Goal: Feedback & Contribution: Contribute content

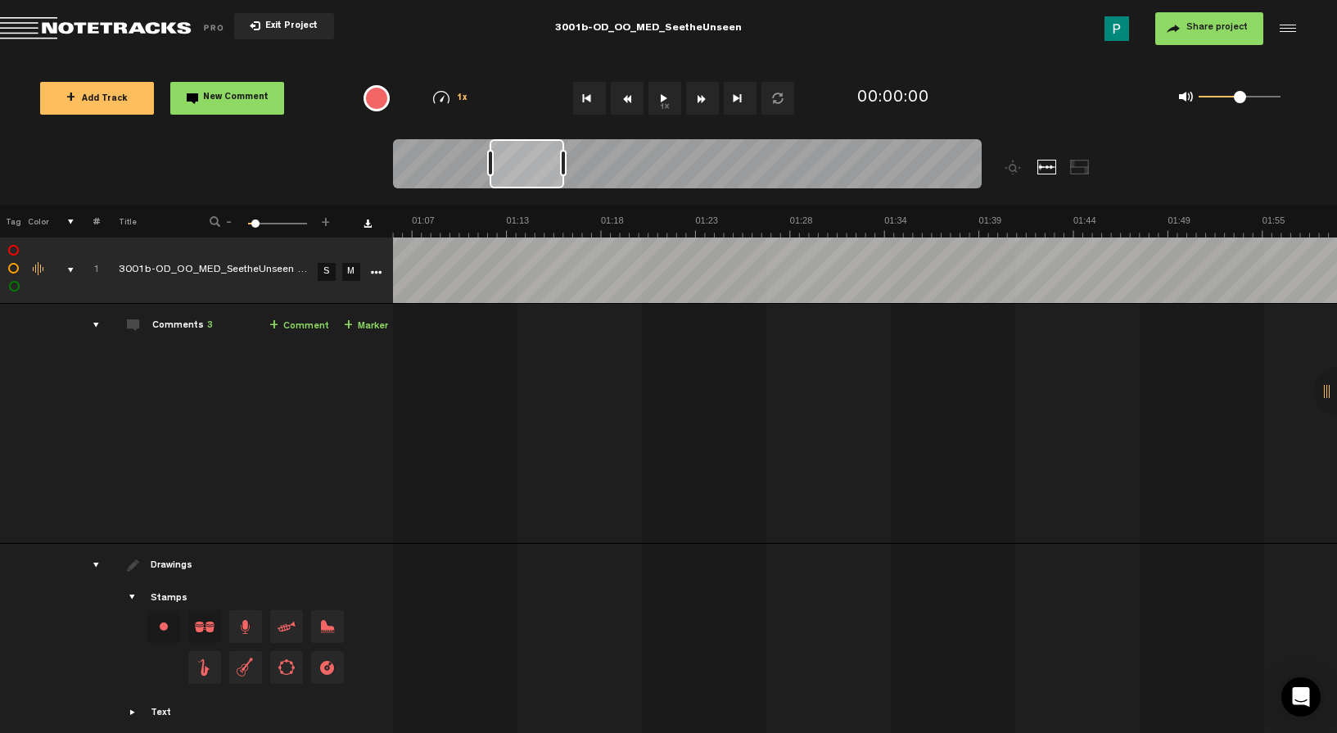
scroll to position [0, 1451]
drag, startPoint x: 413, startPoint y: 164, endPoint x: 526, endPoint y: 160, distance: 113.0
click at [526, 160] on div at bounding box center [545, 163] width 75 height 49
click at [655, 93] on button "1x" at bounding box center [664, 98] width 33 height 33
click at [666, 97] on button "1x" at bounding box center [664, 98] width 33 height 33
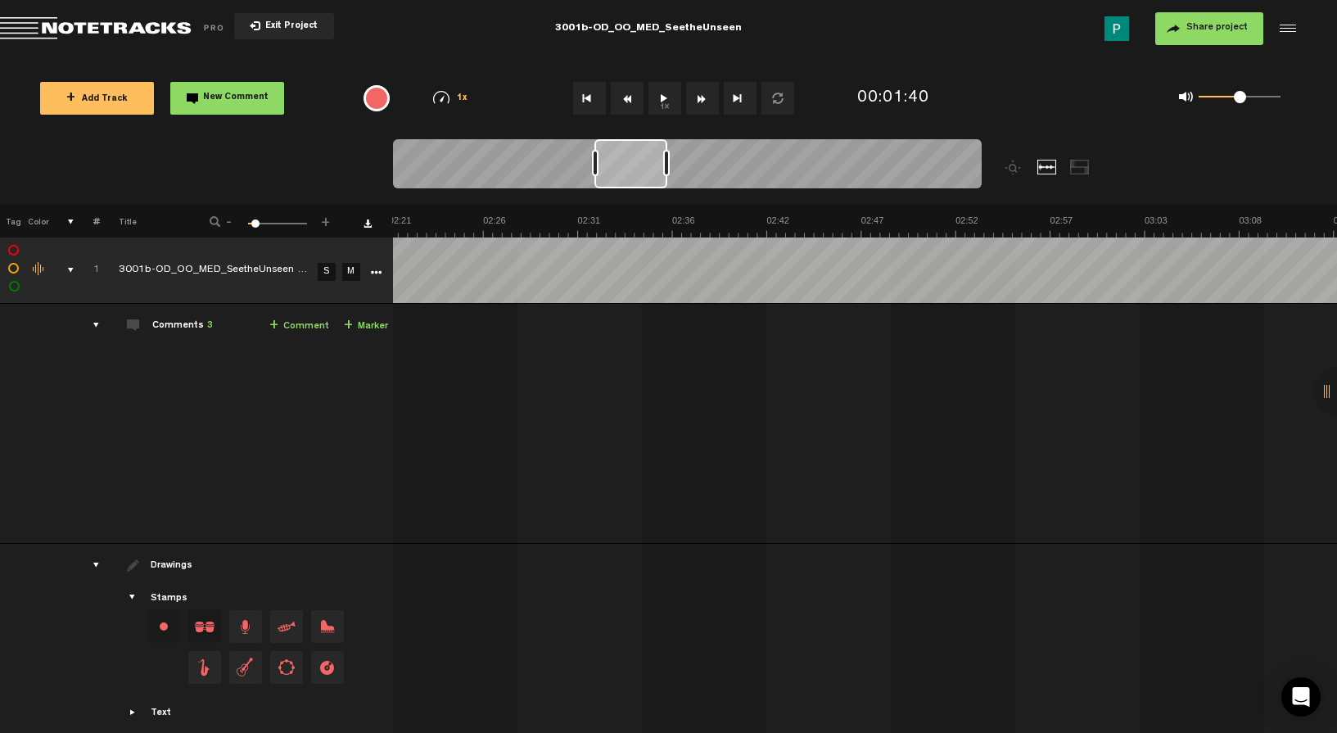
scroll to position [0, 2586]
drag, startPoint x: 548, startPoint y: 175, endPoint x: 636, endPoint y: 162, distance: 89.4
click at [636, 162] on div at bounding box center [633, 163] width 73 height 49
click at [664, 99] on button "1x" at bounding box center [664, 98] width 33 height 33
click at [669, 96] on button "1x" at bounding box center [664, 98] width 33 height 33
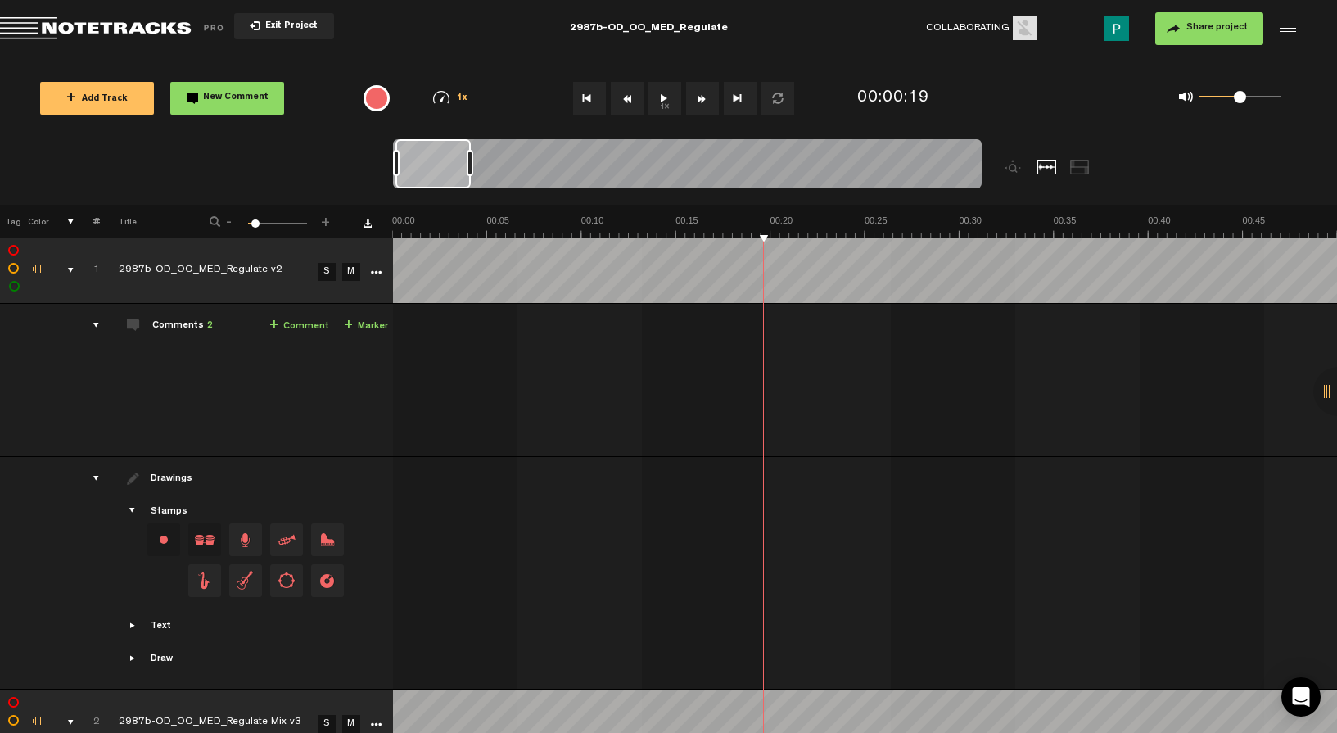
click at [666, 104] on button "1x" at bounding box center [664, 98] width 33 height 33
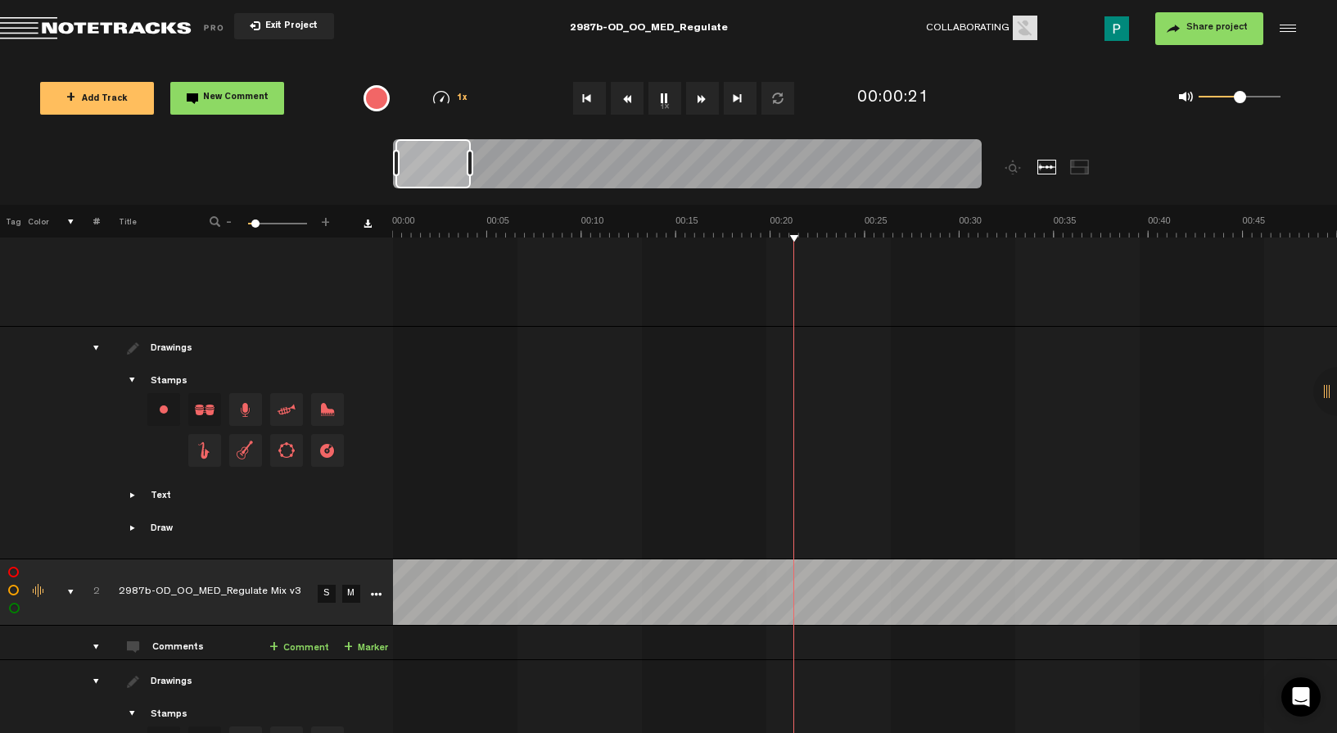
scroll to position [297, 0]
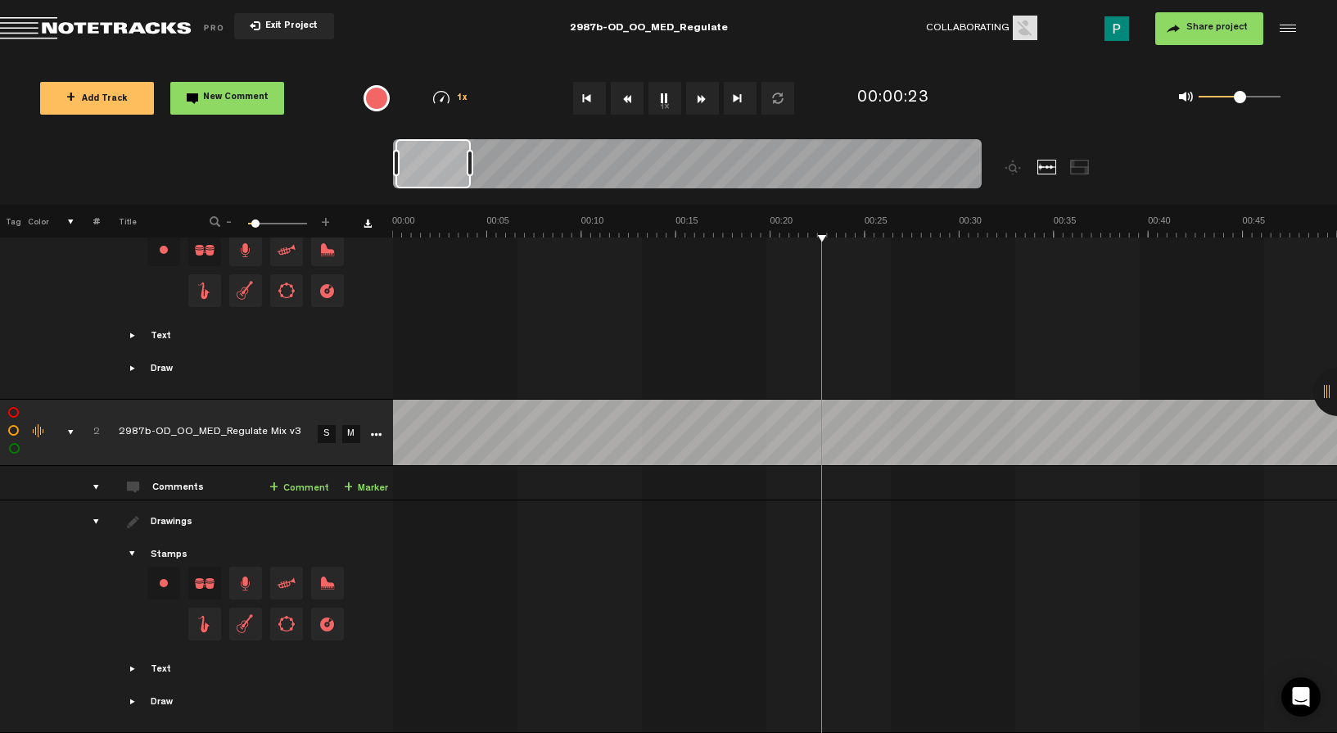
click at [327, 425] on link "S" at bounding box center [327, 434] width 18 height 18
drag, startPoint x: 447, startPoint y: 169, endPoint x: 458, endPoint y: 168, distance: 10.8
click at [458, 168] on div at bounding box center [443, 163] width 74 height 49
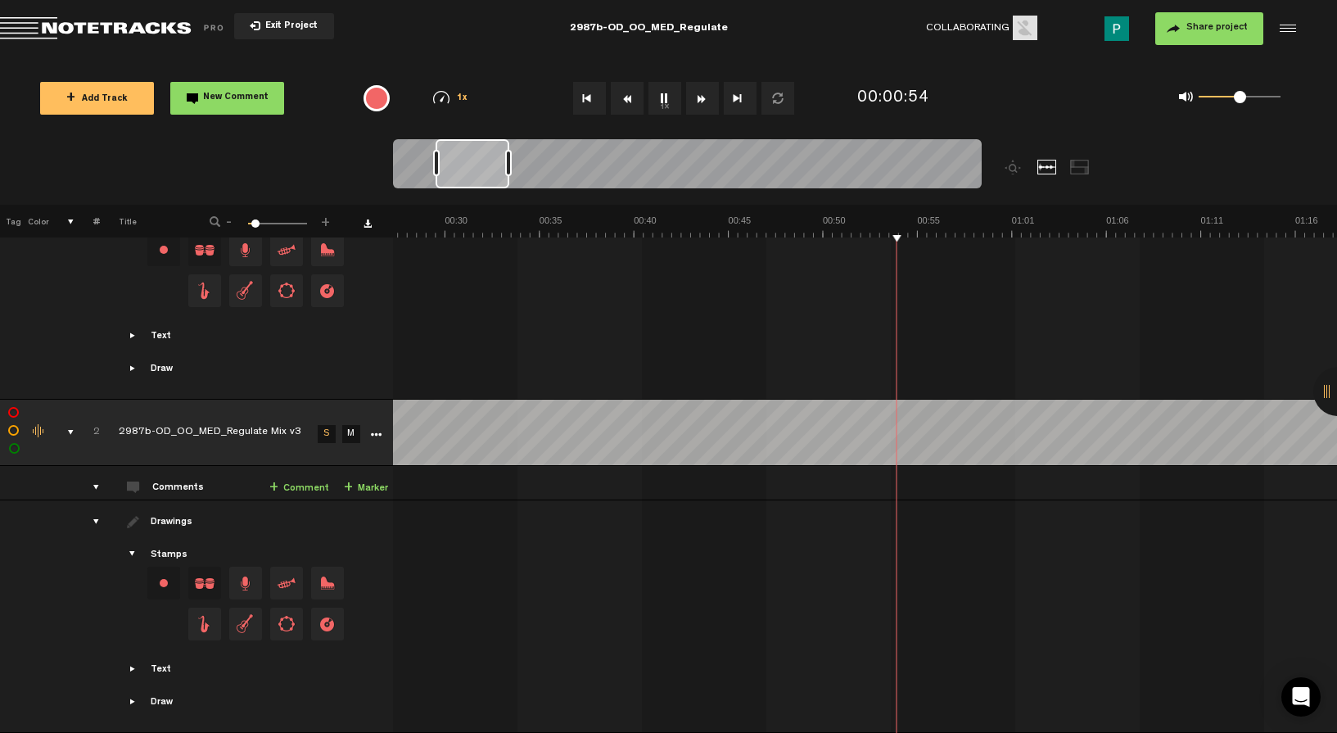
click at [666, 103] on button "1x" at bounding box center [664, 98] width 33 height 33
drag, startPoint x: 421, startPoint y: 174, endPoint x: 496, endPoint y: 173, distance: 75.3
click at [496, 173] on div at bounding box center [493, 163] width 45 height 49
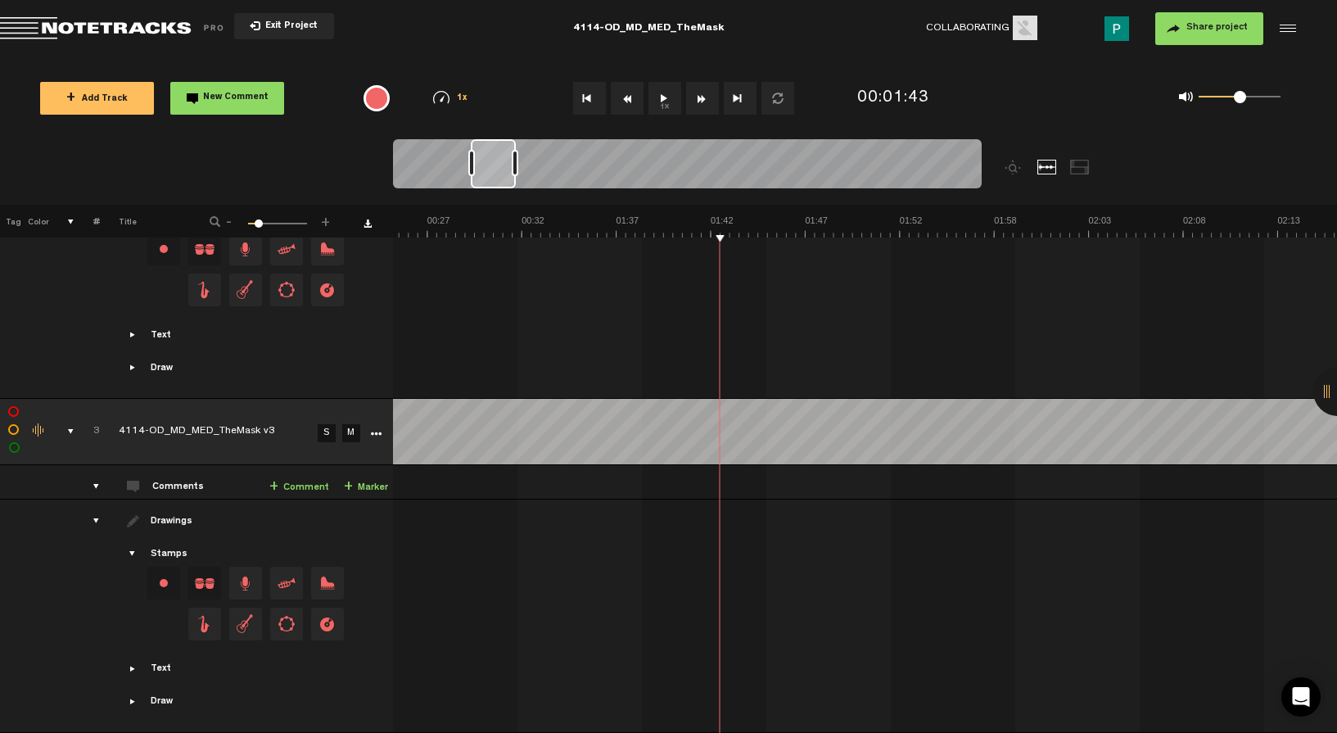
click at [662, 94] on button "1x" at bounding box center [664, 98] width 33 height 33
click at [328, 424] on link "S" at bounding box center [327, 433] width 18 height 18
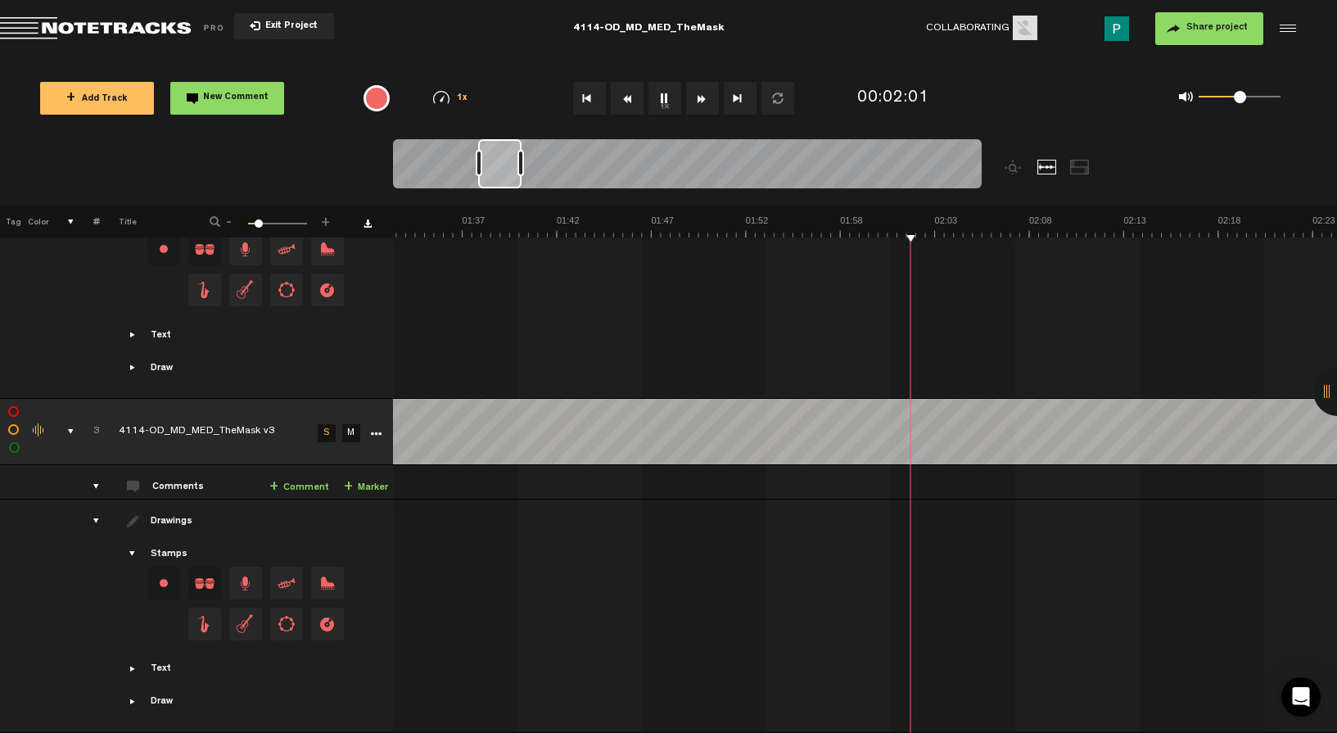
scroll to position [0, 1725]
click at [507, 166] on div at bounding box center [499, 163] width 43 height 49
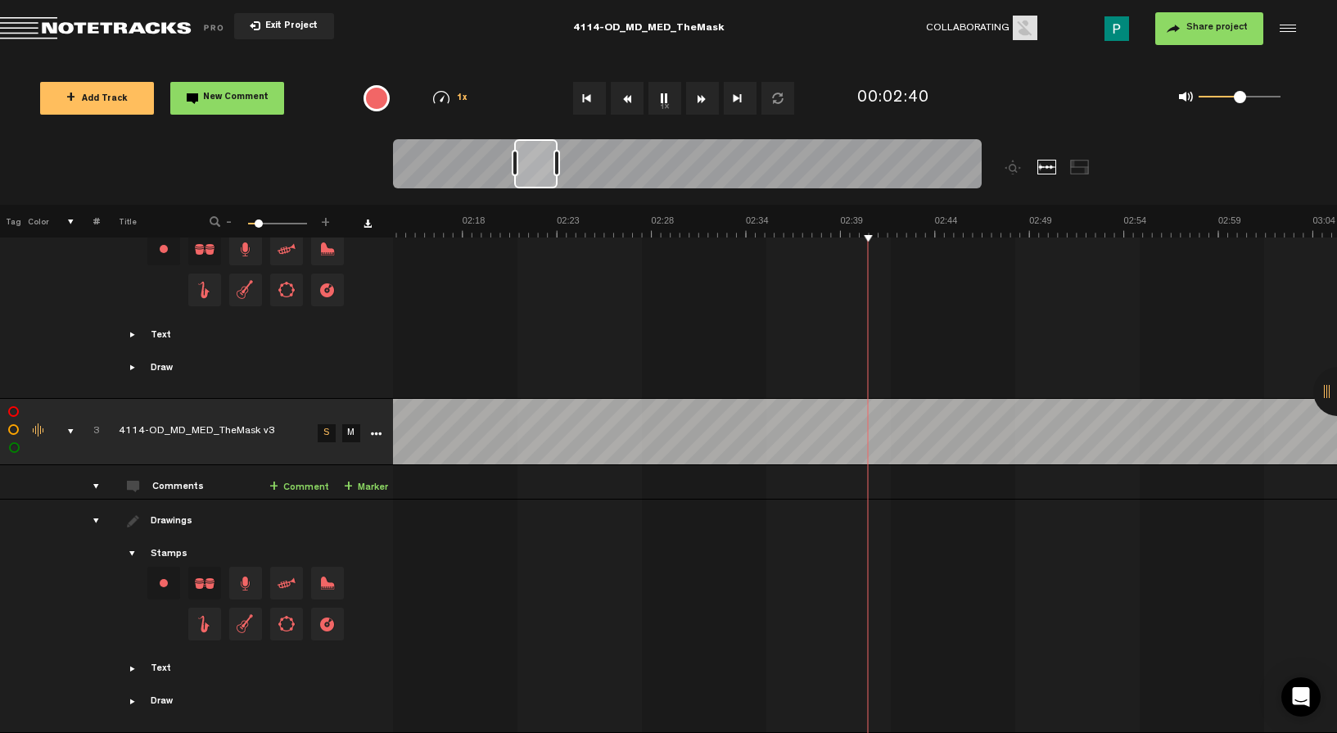
click at [655, 97] on button "1x" at bounding box center [664, 98] width 33 height 33
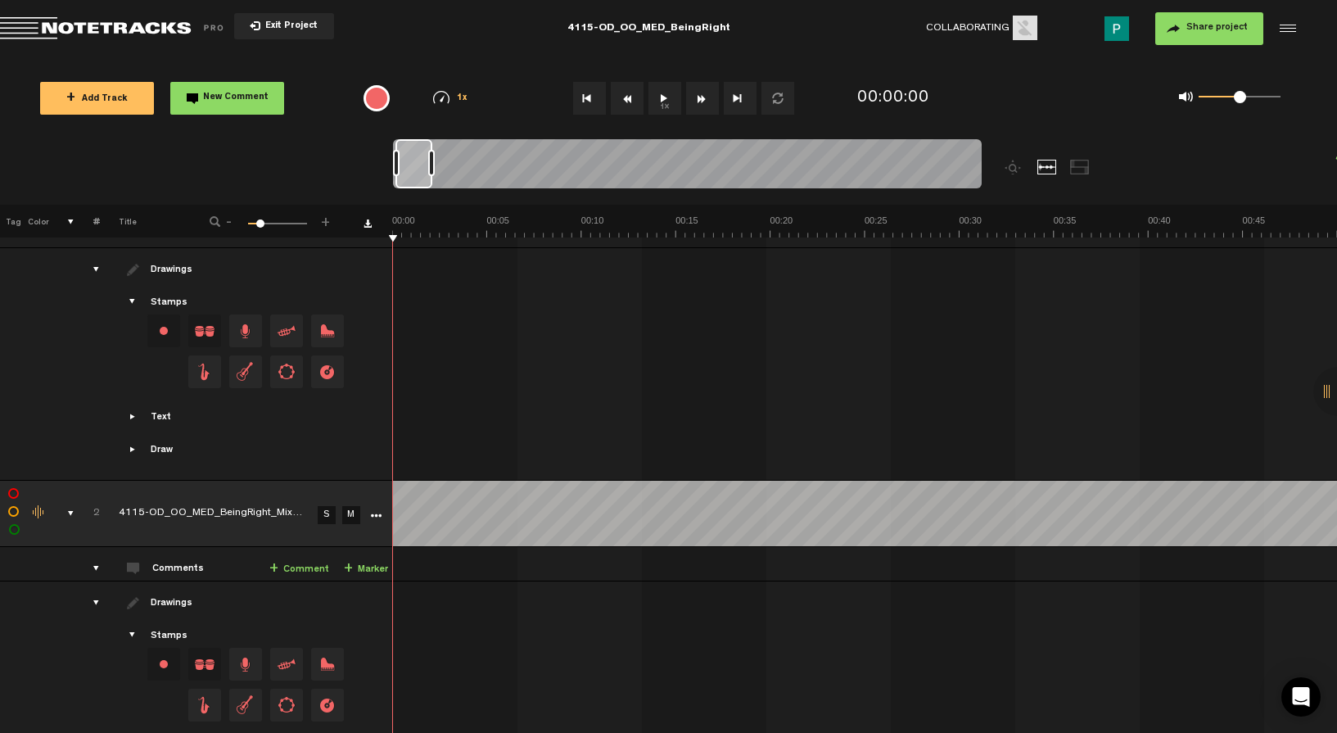
scroll to position [674, 0]
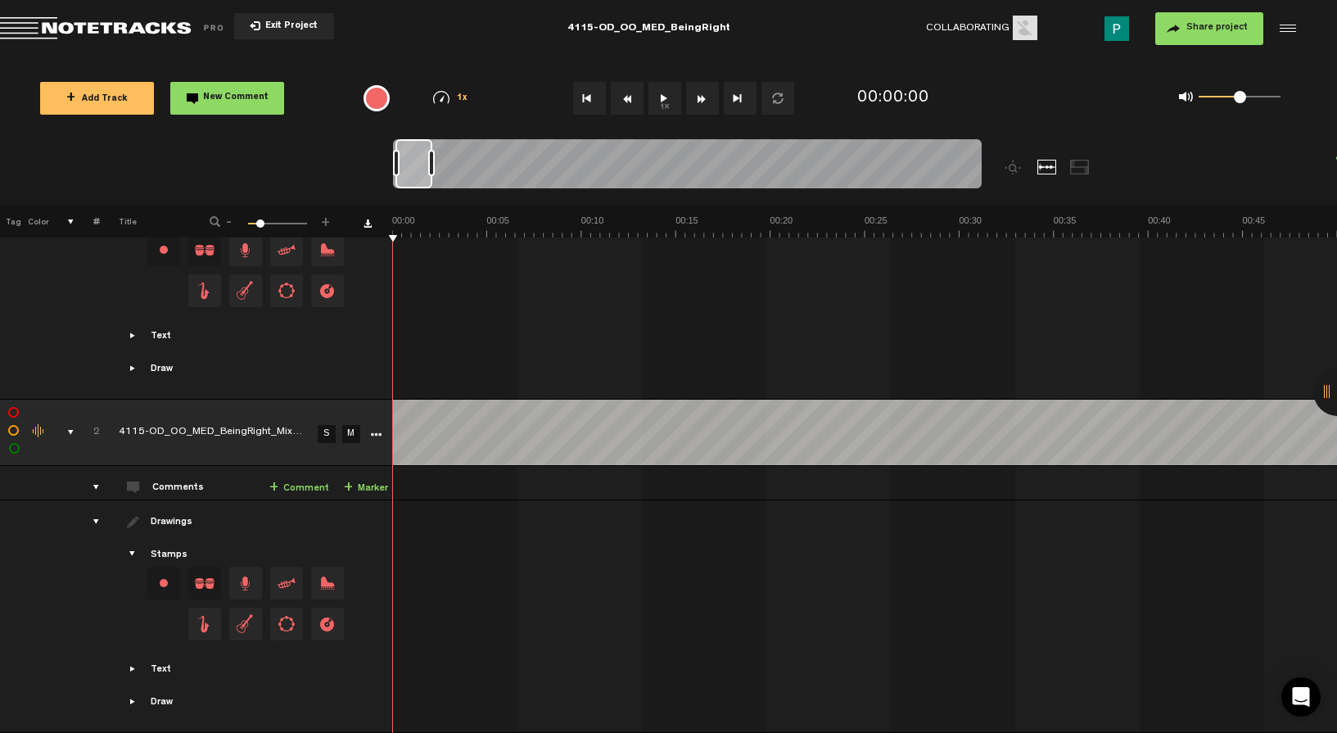
click at [326, 425] on link "S" at bounding box center [327, 434] width 18 height 18
click at [667, 104] on button "1x" at bounding box center [664, 98] width 33 height 33
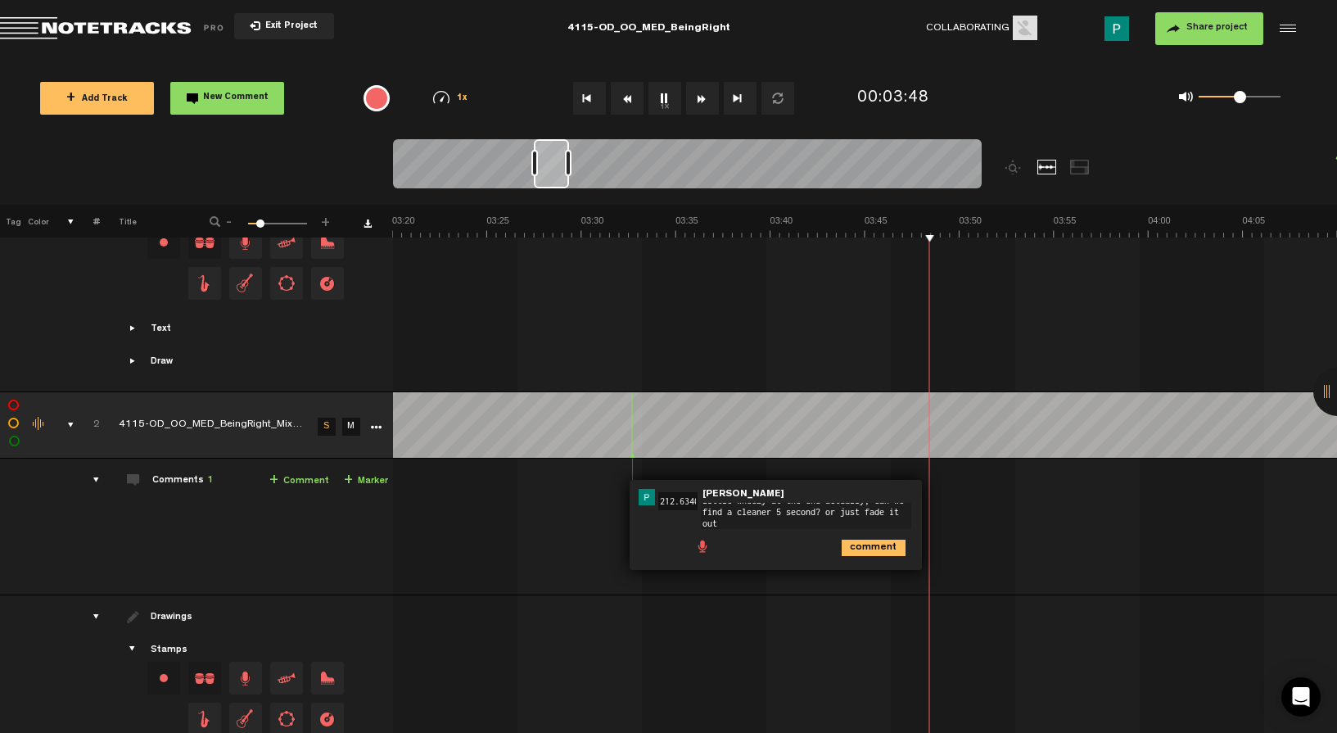
scroll to position [0, 0]
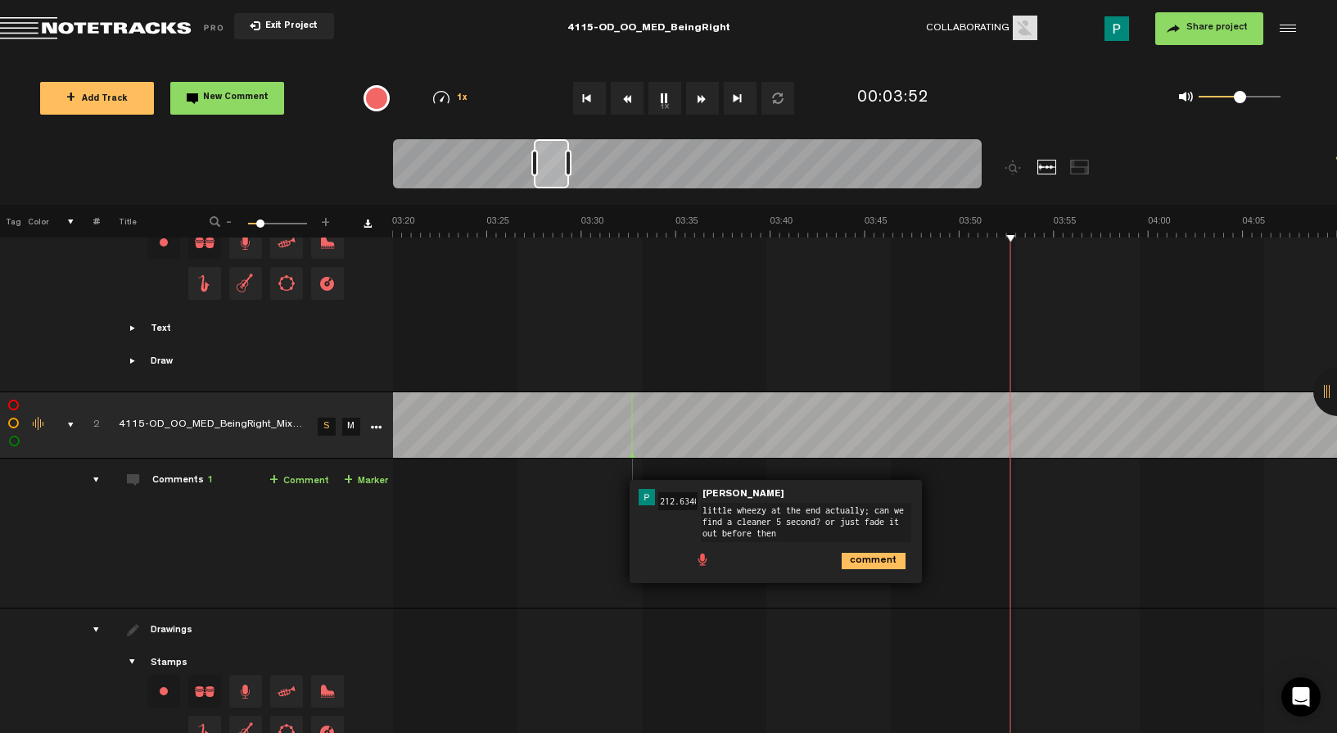
type textarea "little wheezy at the end actually; can we find a cleaner 5 second? or just fade…"
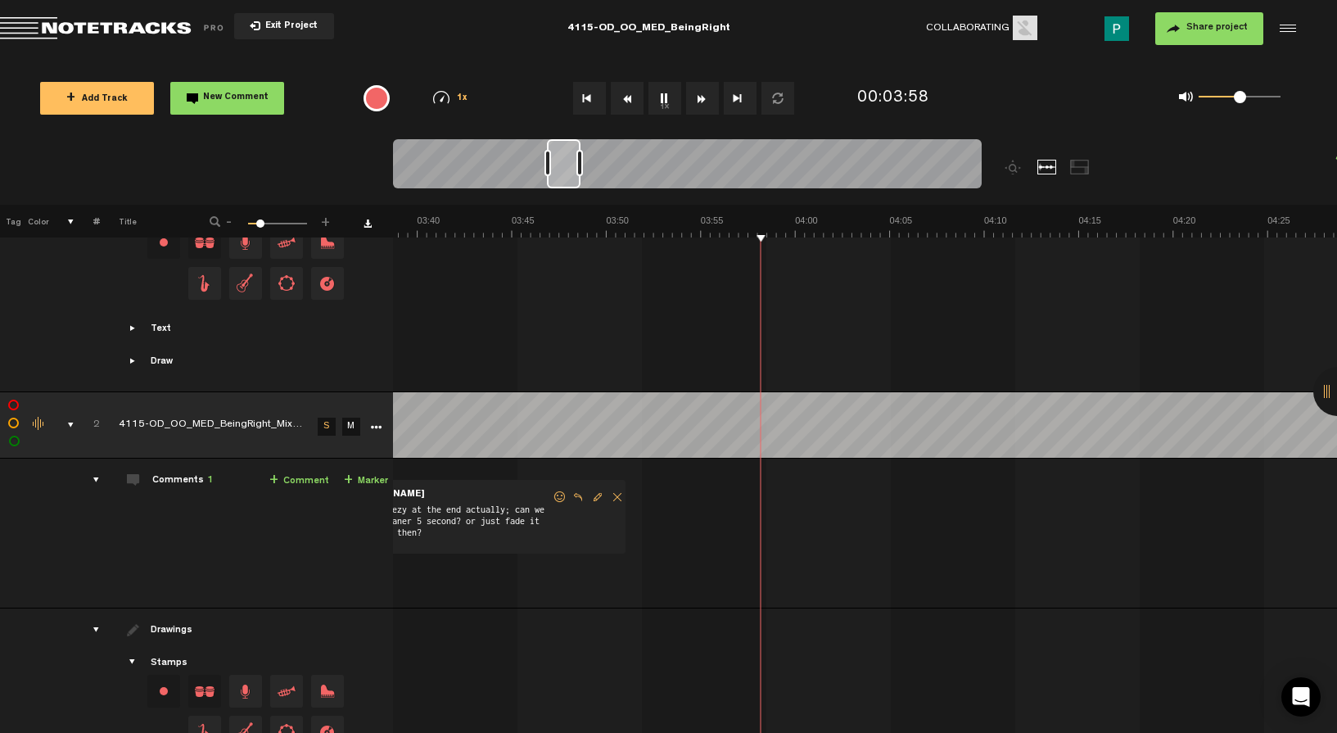
scroll to position [0, 4177]
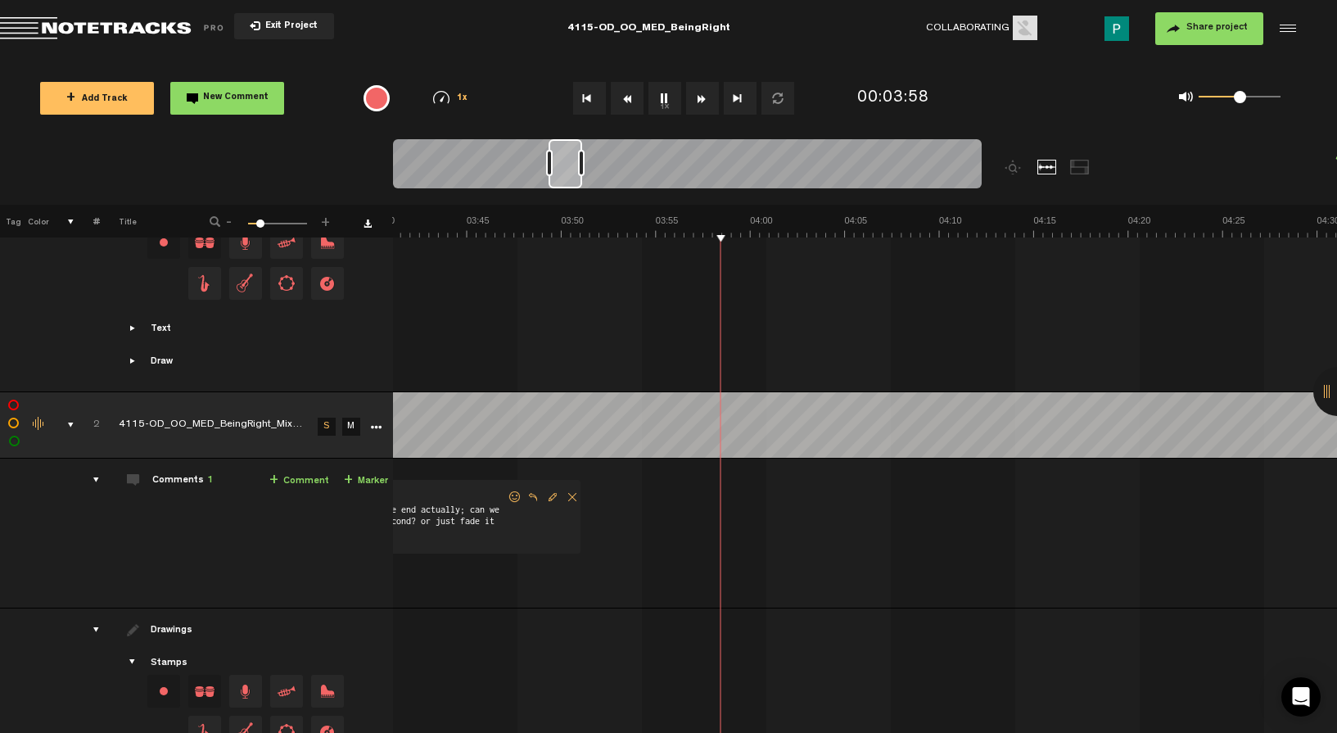
drag, startPoint x: 555, startPoint y: 174, endPoint x: 570, endPoint y: 171, distance: 15.1
click at [570, 171] on div at bounding box center [566, 163] width 34 height 49
click at [671, 93] on button "1x" at bounding box center [664, 98] width 33 height 33
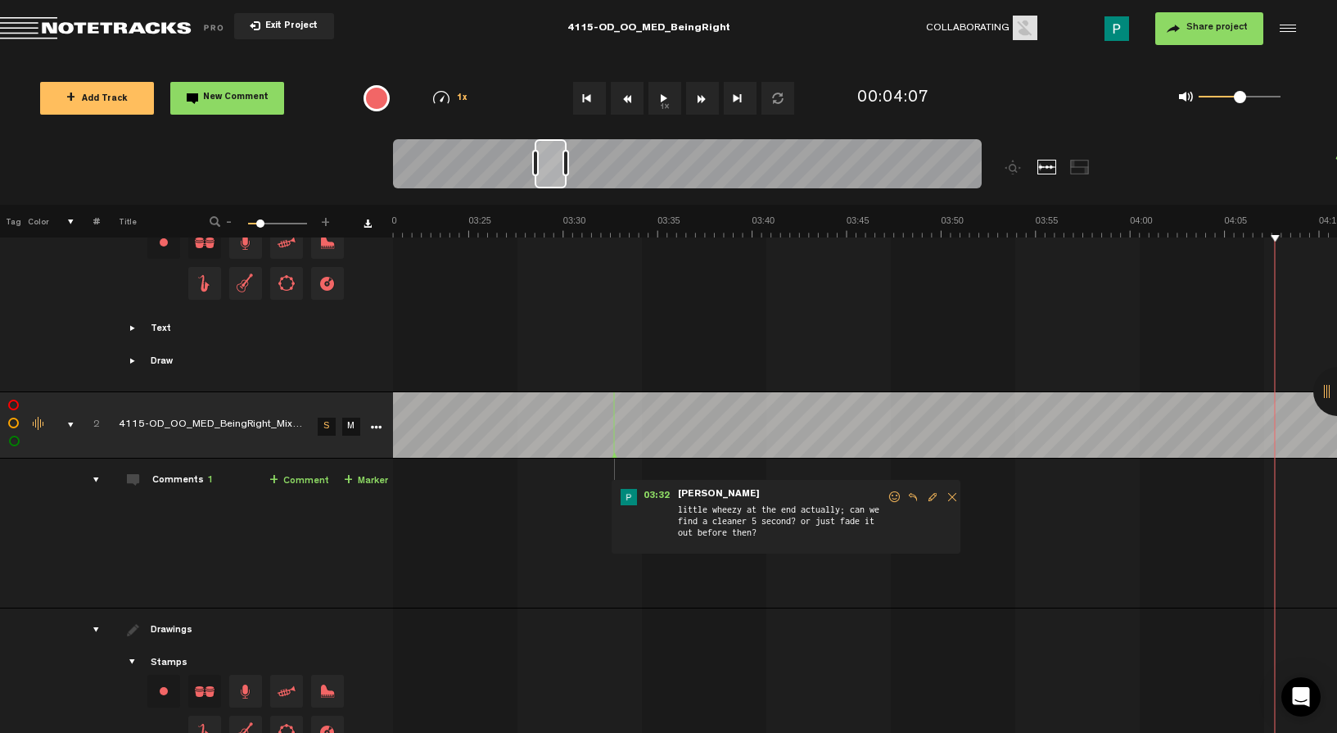
scroll to position [0, 3775]
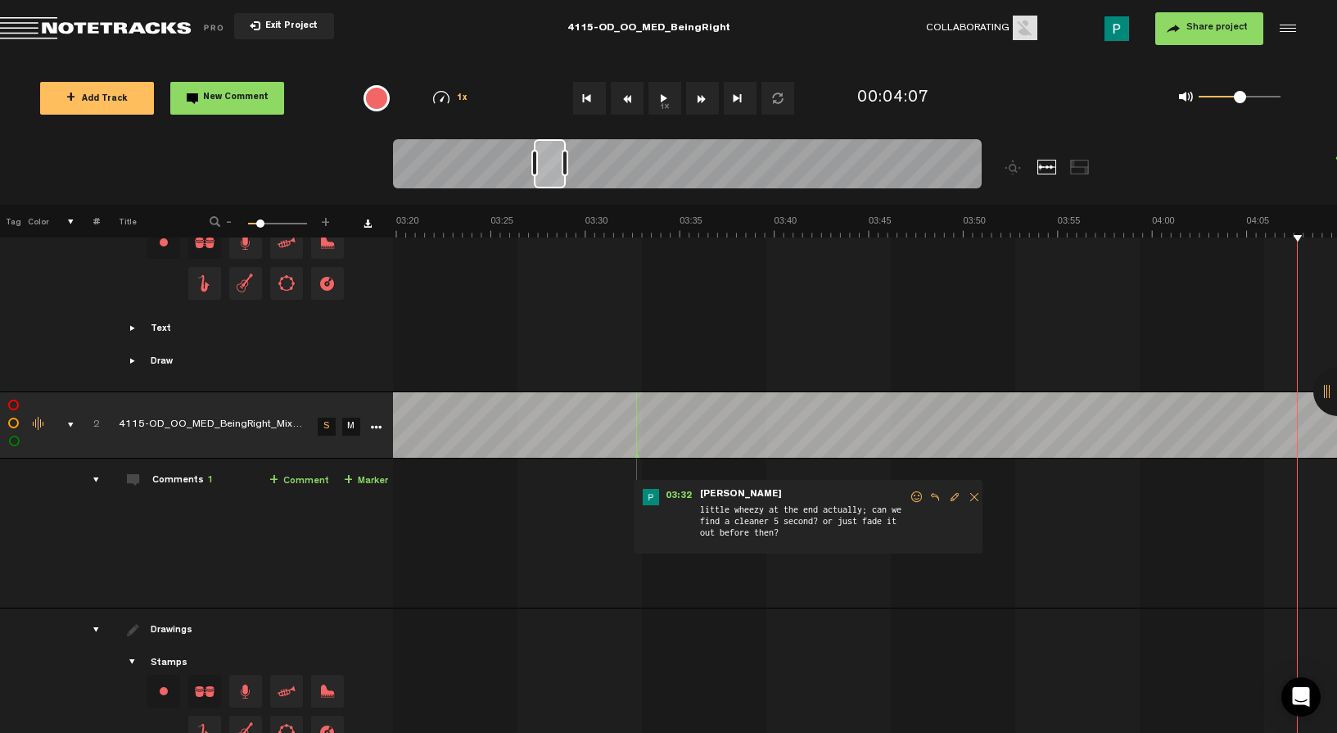
drag, startPoint x: 574, startPoint y: 169, endPoint x: 559, endPoint y: 171, distance: 14.8
click at [559, 171] on div at bounding box center [550, 163] width 32 height 49
click at [666, 93] on button "1x" at bounding box center [664, 98] width 33 height 33
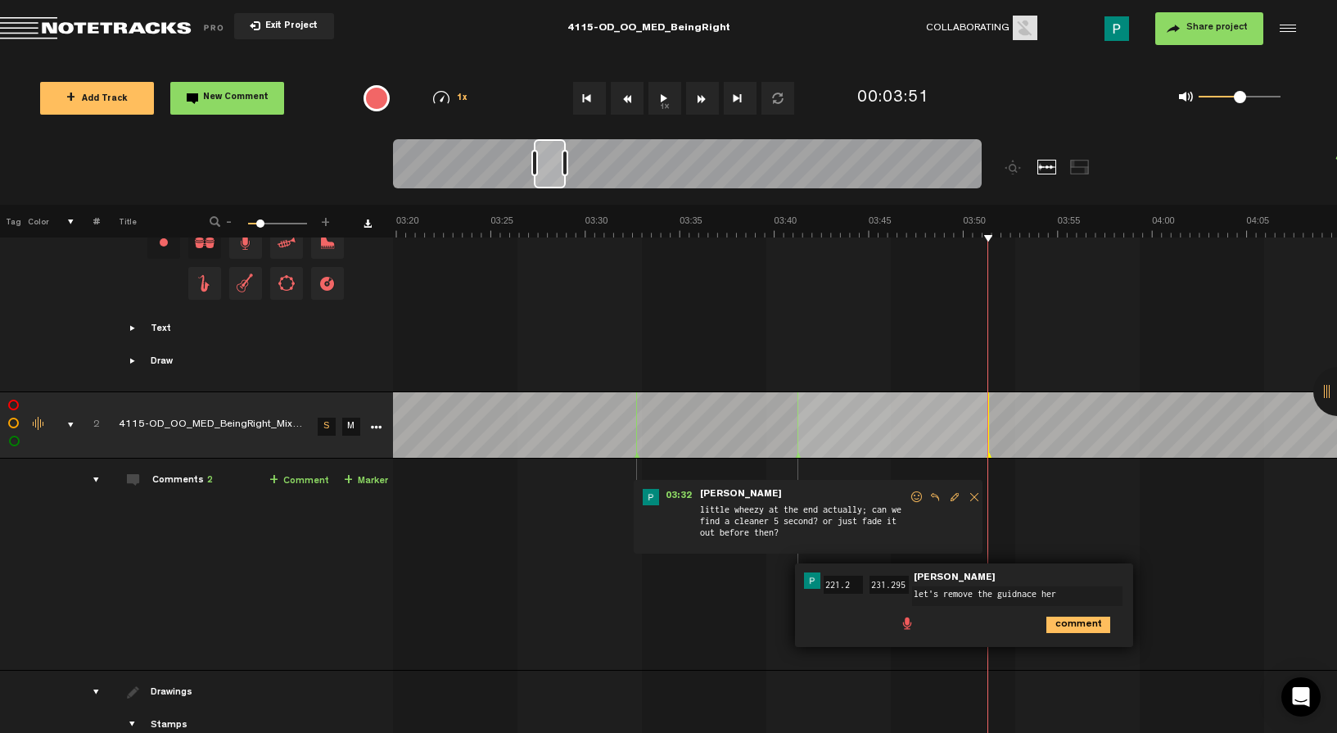
type textarea "let's remove the guidnace here"
click at [553, 176] on div at bounding box center [550, 163] width 32 height 49
click at [937, 493] on span "Reply to comment" at bounding box center [935, 496] width 20 height 11
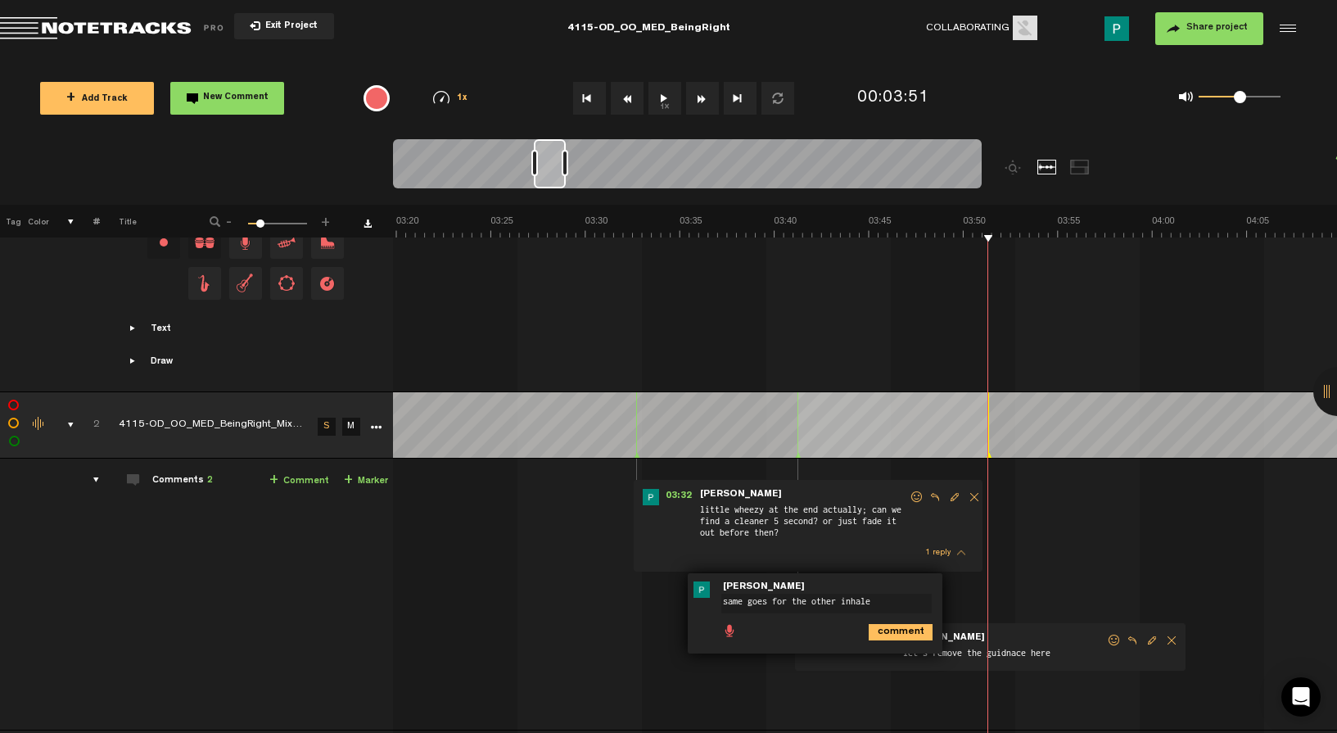
type textarea "same goes for the other inhales"
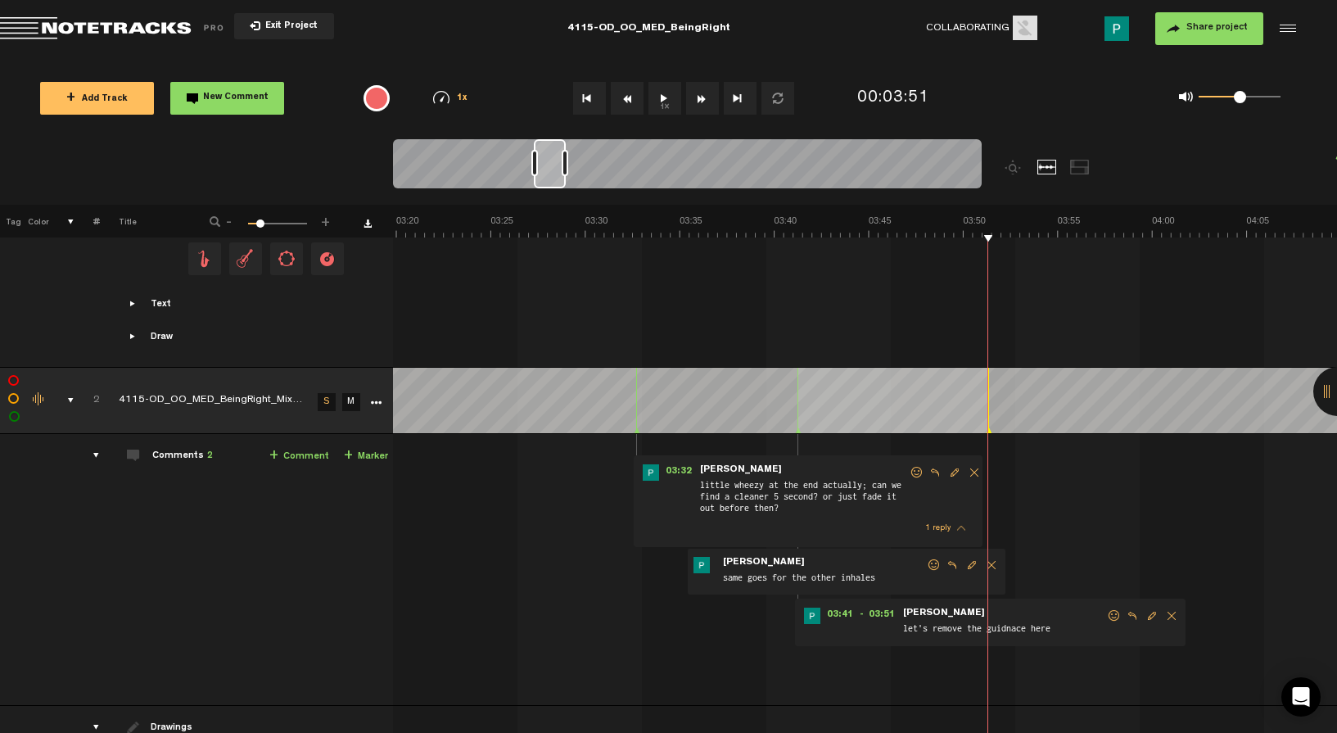
scroll to position [702, 0]
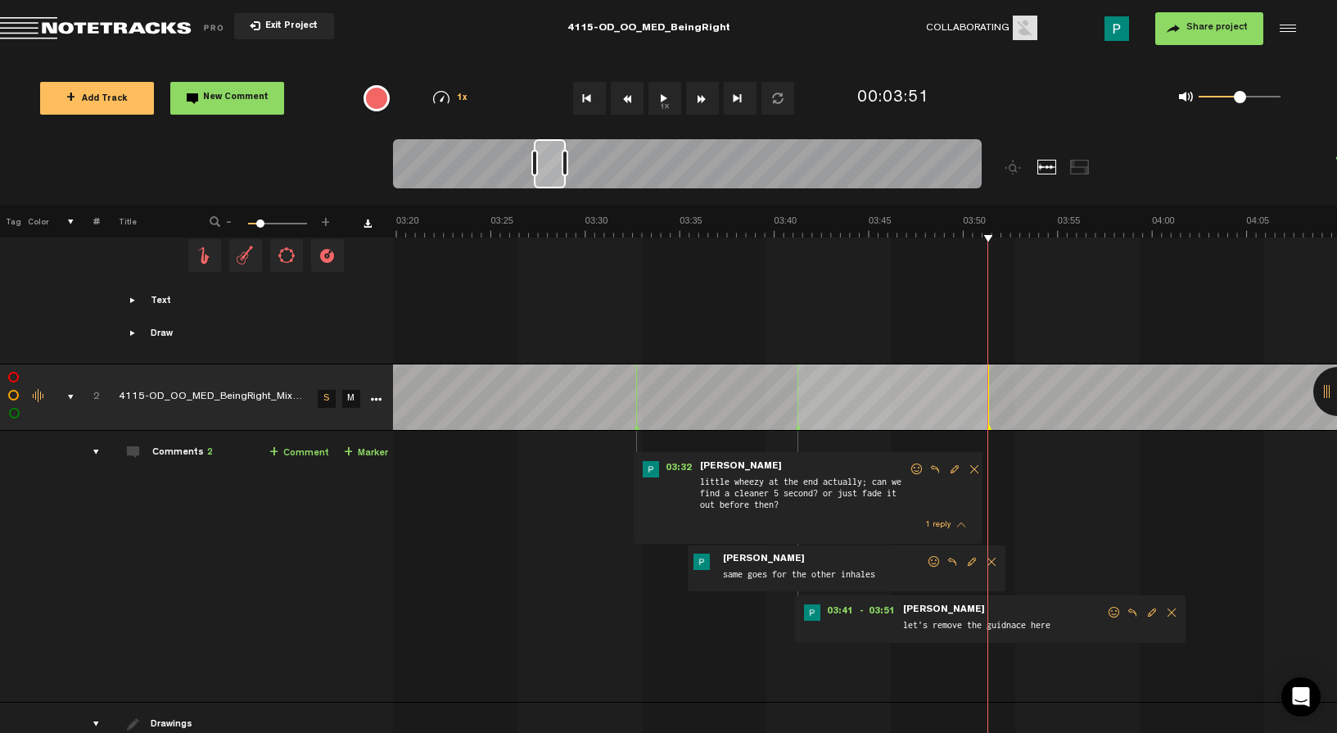
click at [664, 101] on button "1x" at bounding box center [664, 98] width 33 height 33
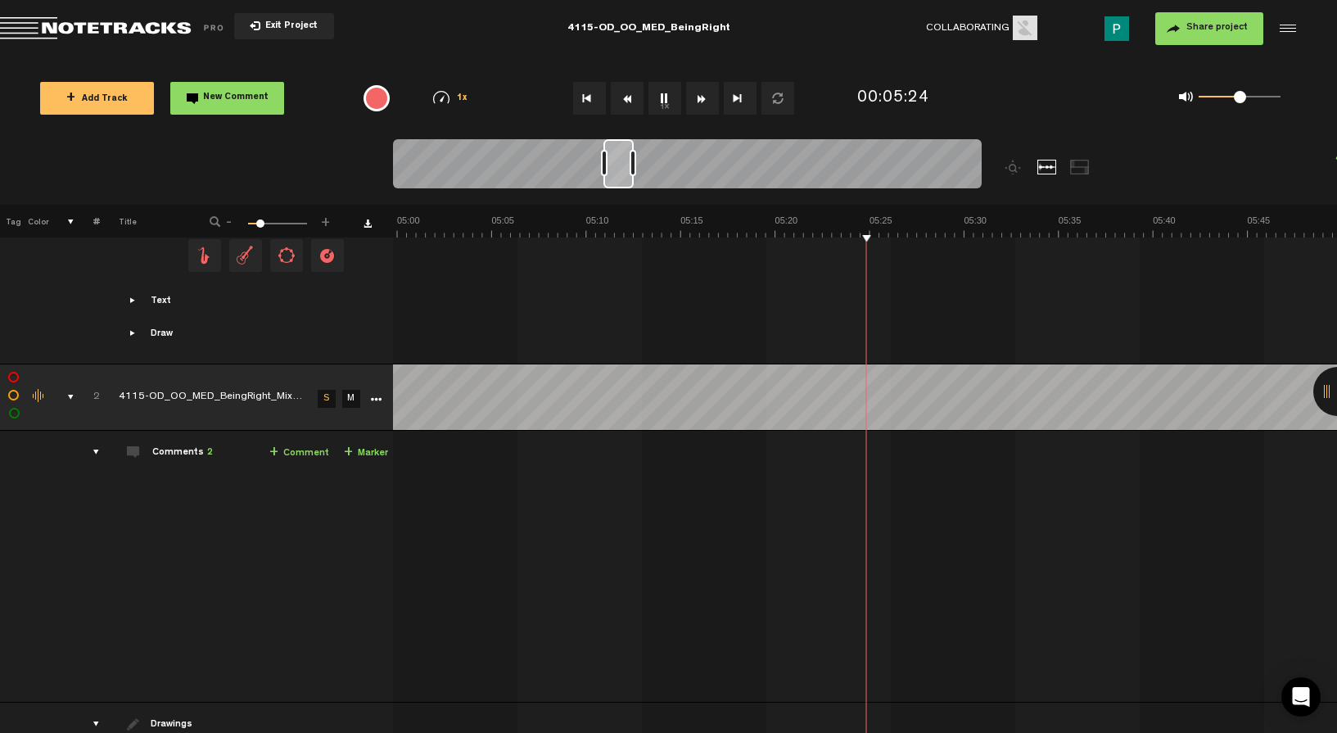
scroll to position [0, 5664]
click at [661, 83] on button "1x" at bounding box center [664, 98] width 33 height 33
drag, startPoint x: 621, startPoint y: 167, endPoint x: 598, endPoint y: 169, distance: 23.8
click at [598, 169] on div at bounding box center [594, 163] width 29 height 49
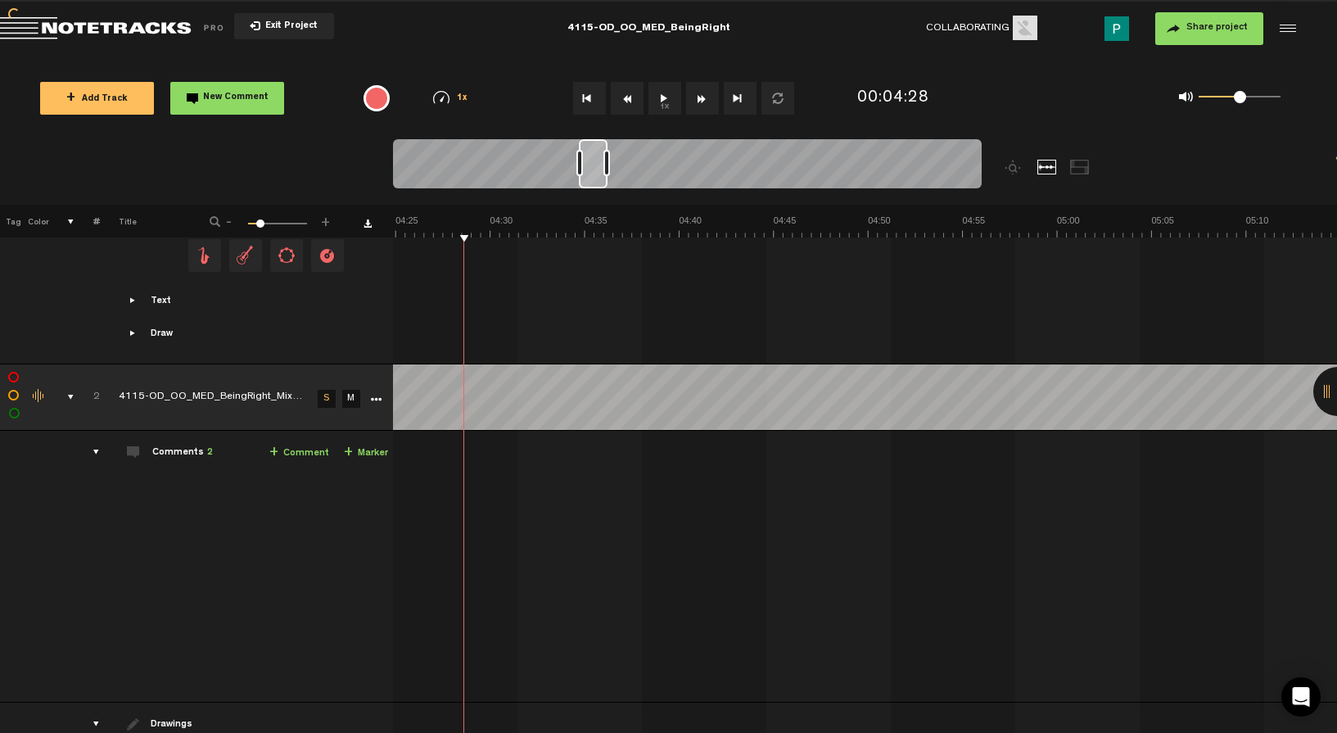
click at [667, 87] on button "1x" at bounding box center [664, 98] width 33 height 33
drag, startPoint x: 596, startPoint y: 173, endPoint x: 587, endPoint y: 173, distance: 9.0
click at [587, 173] on div at bounding box center [584, 163] width 27 height 49
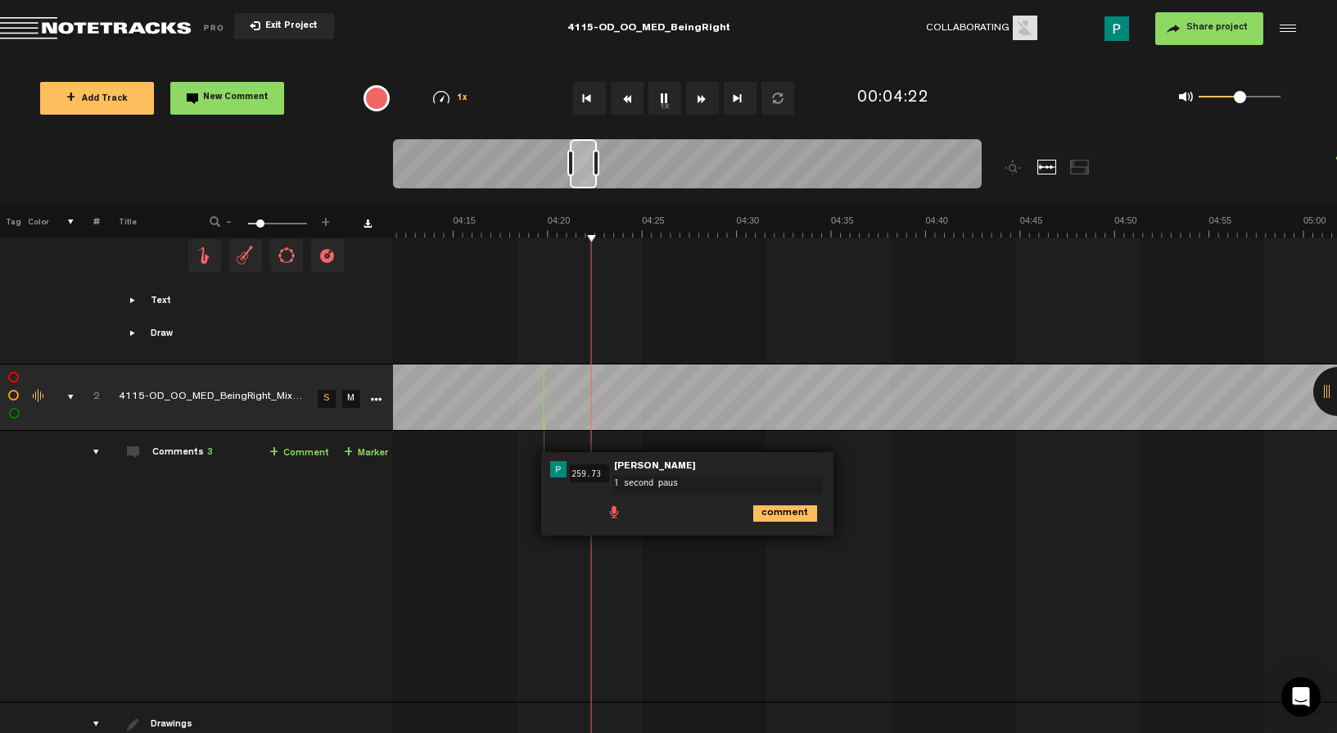
type textarea "1 second pause"
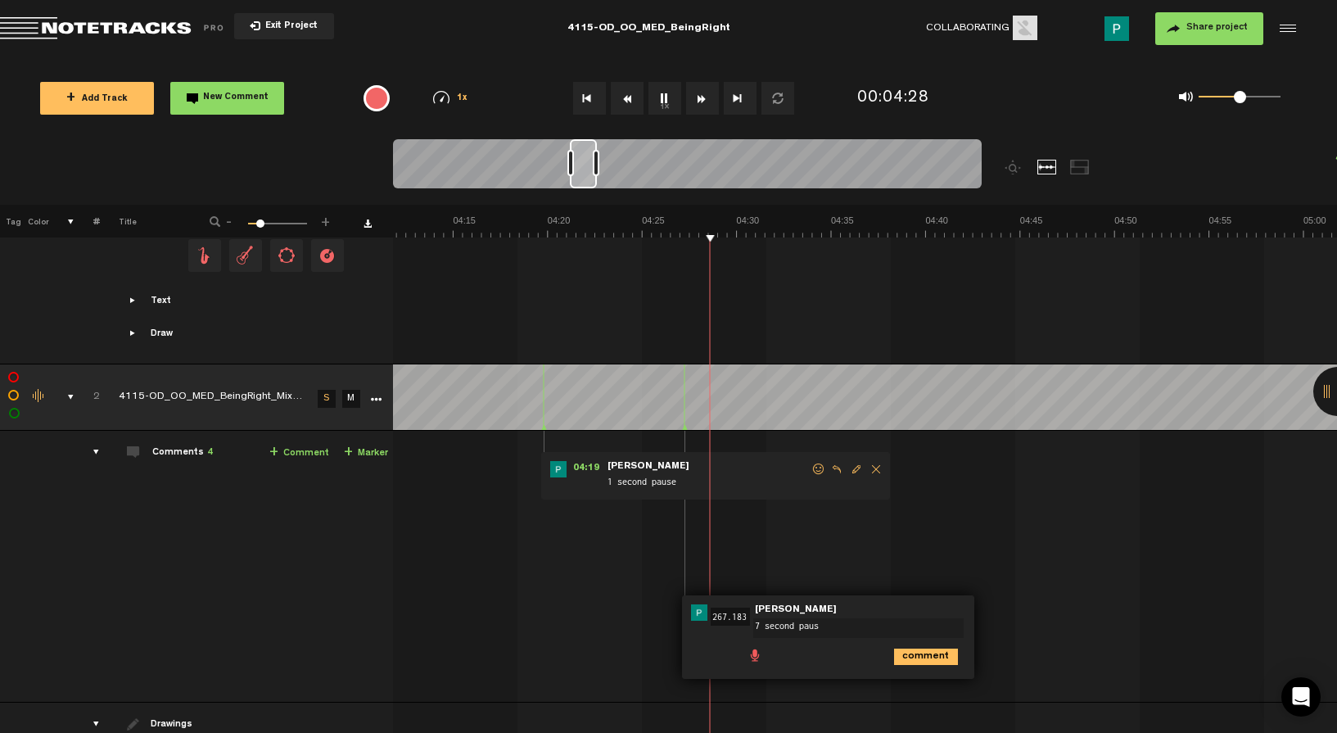
type textarea "7 second pause"
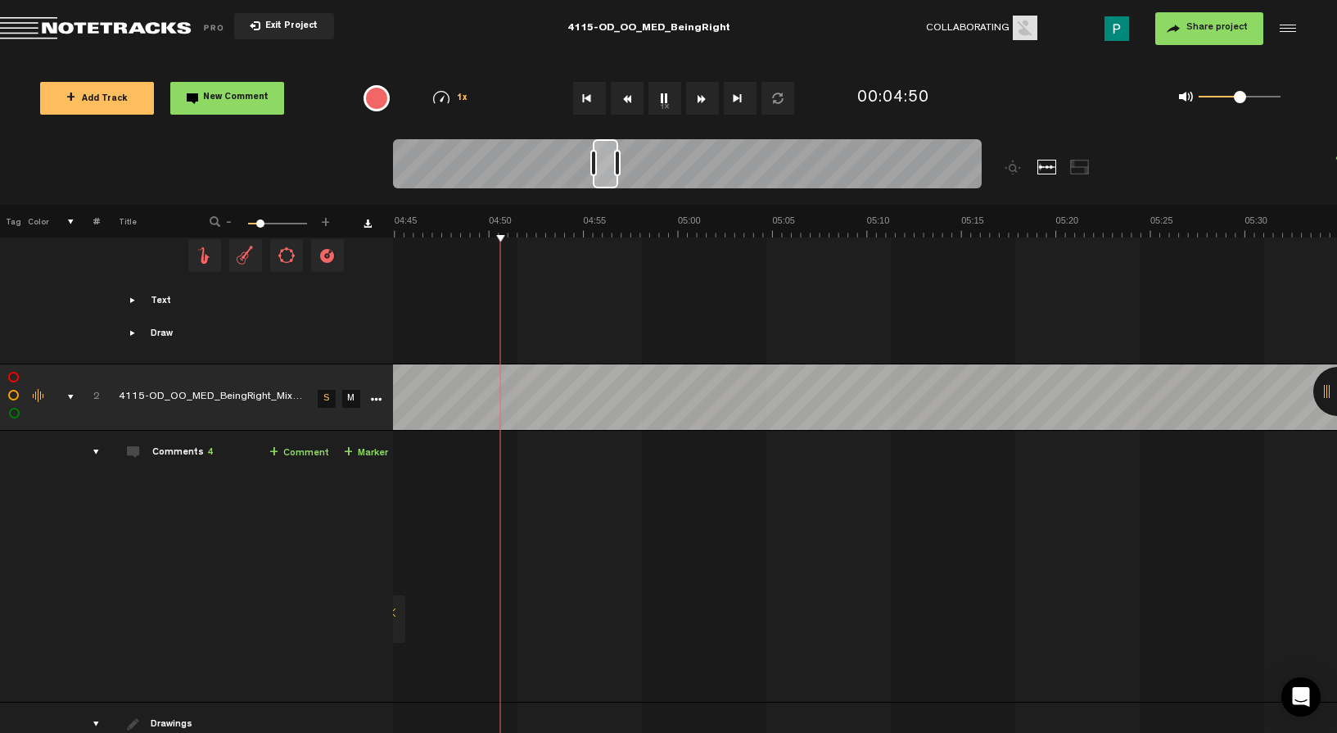
scroll to position [0, 5406]
drag, startPoint x: 589, startPoint y: 175, endPoint x: 613, endPoint y: 168, distance: 24.9
click at [613, 168] on div at bounding box center [606, 163] width 25 height 49
click at [668, 96] on button "1x" at bounding box center [664, 98] width 33 height 33
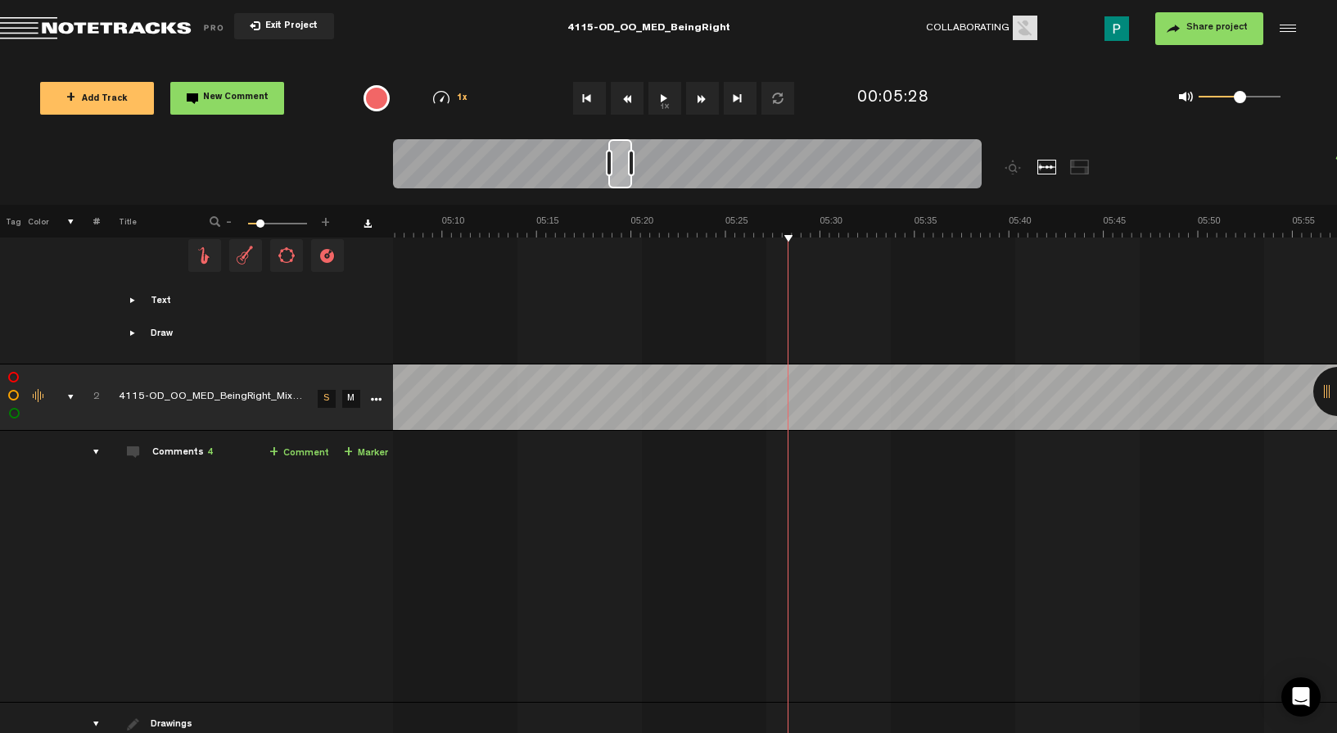
drag, startPoint x: 606, startPoint y: 160, endPoint x: 621, endPoint y: 156, distance: 15.5
click at [621, 156] on div at bounding box center [620, 163] width 24 height 49
click at [661, 91] on button "1x" at bounding box center [664, 98] width 33 height 33
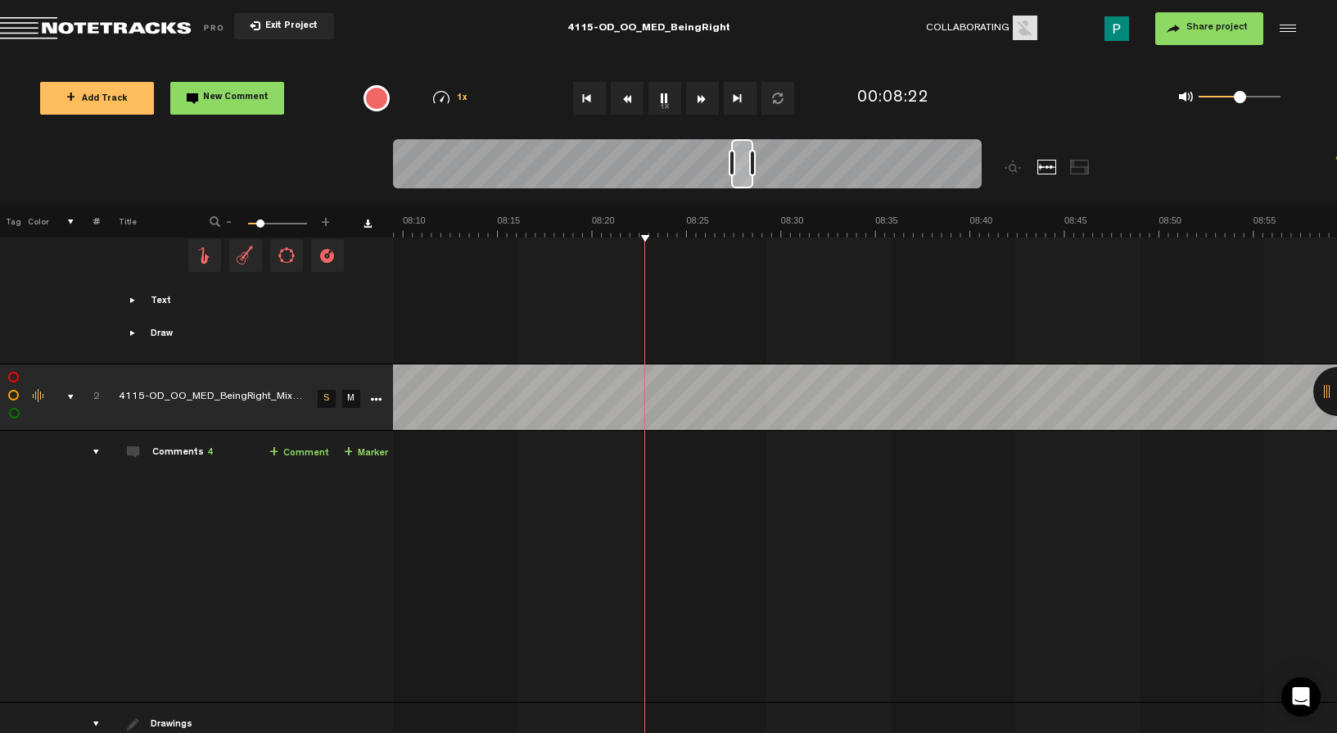
scroll to position [0, 9003]
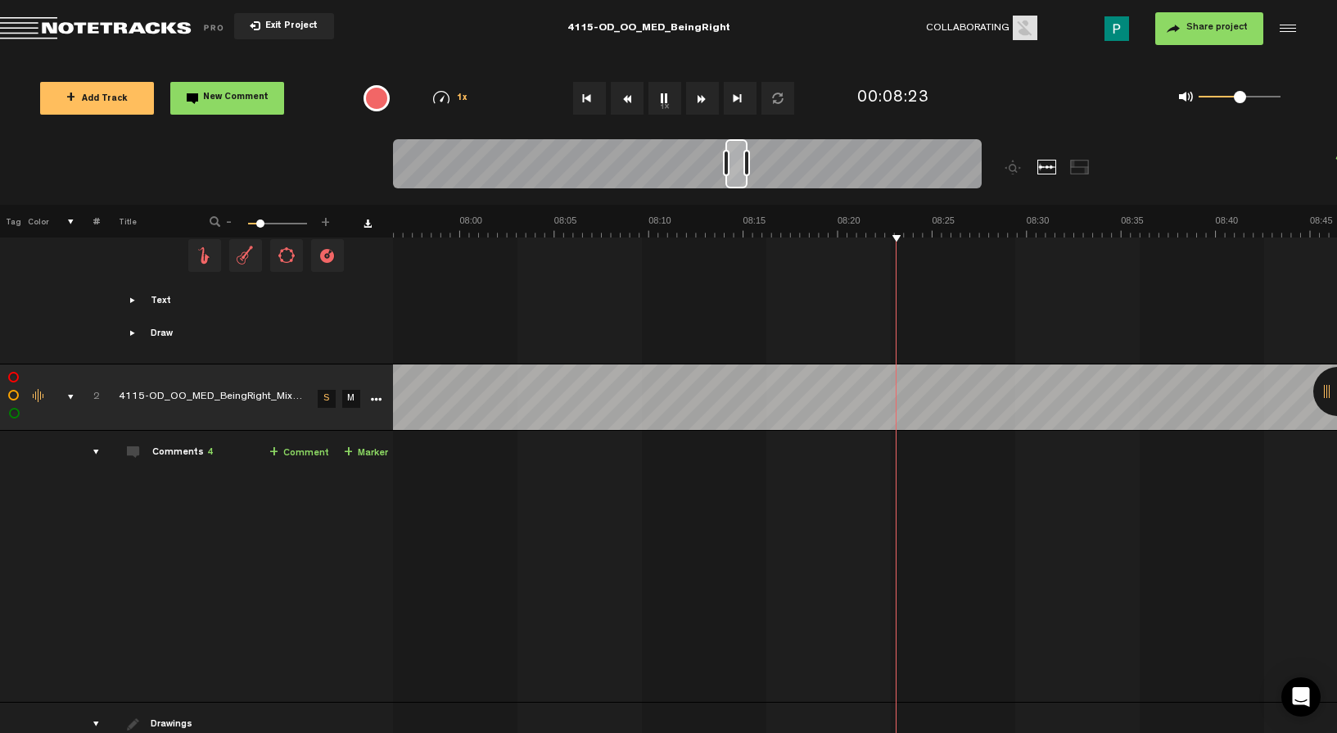
drag, startPoint x: 754, startPoint y: 181, endPoint x: 738, endPoint y: 181, distance: 15.6
click at [738, 181] on div at bounding box center [736, 163] width 22 height 49
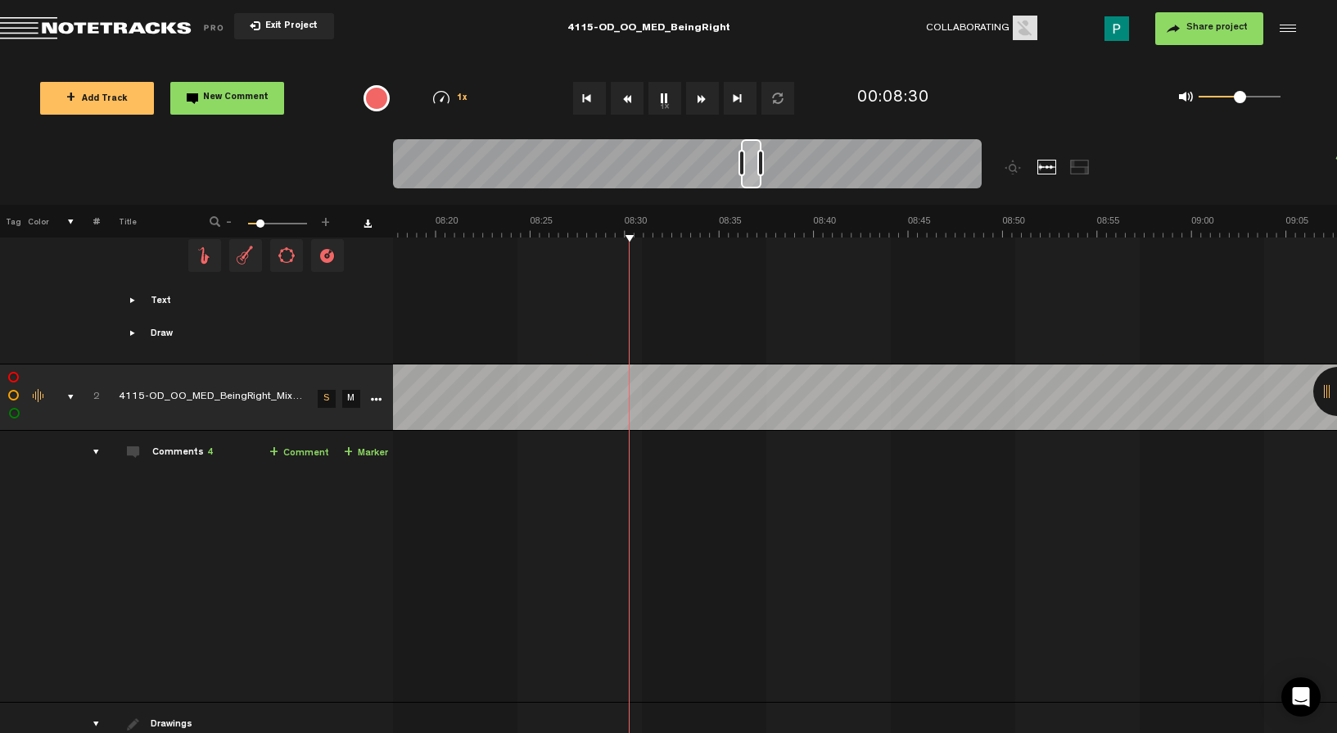
scroll to position [0, 9494]
drag, startPoint x: 737, startPoint y: 179, endPoint x: 755, endPoint y: 173, distance: 19.2
click at [755, 173] on div at bounding box center [751, 163] width 20 height 49
click at [664, 99] on button "1x" at bounding box center [664, 98] width 33 height 33
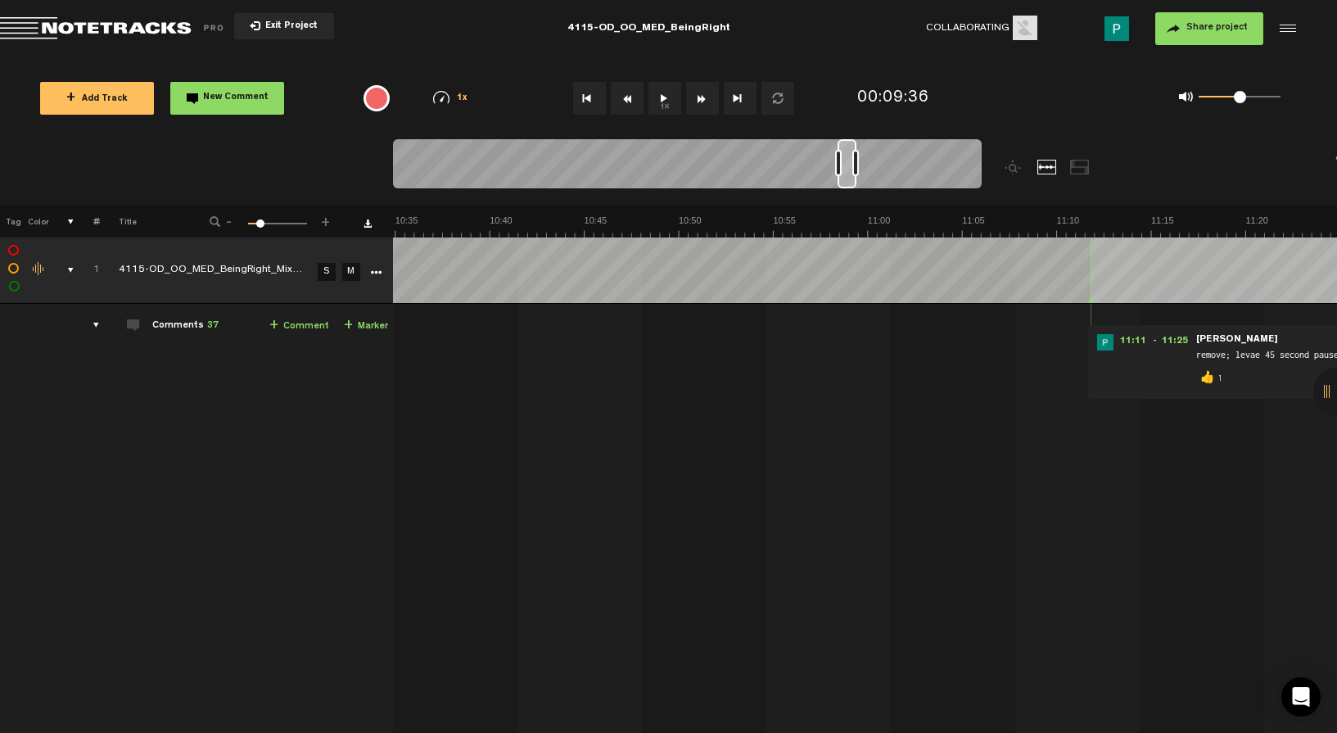
scroll to position [0, 12264]
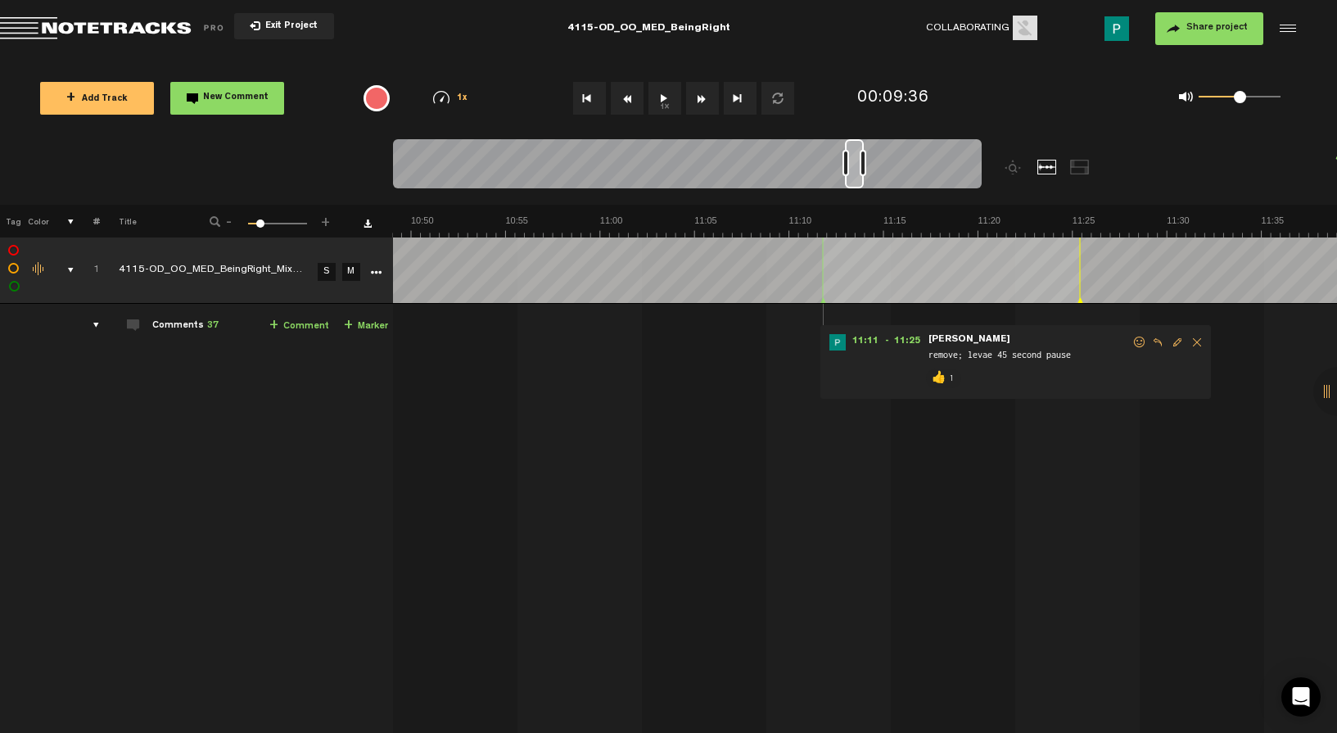
drag, startPoint x: 771, startPoint y: 178, endPoint x: 856, endPoint y: 170, distance: 85.5
click at [856, 170] on div at bounding box center [854, 163] width 19 height 49
click at [328, 270] on link "S" at bounding box center [327, 272] width 18 height 18
click at [658, 95] on button "1x" at bounding box center [664, 98] width 33 height 33
click at [664, 97] on button "1x" at bounding box center [664, 98] width 33 height 33
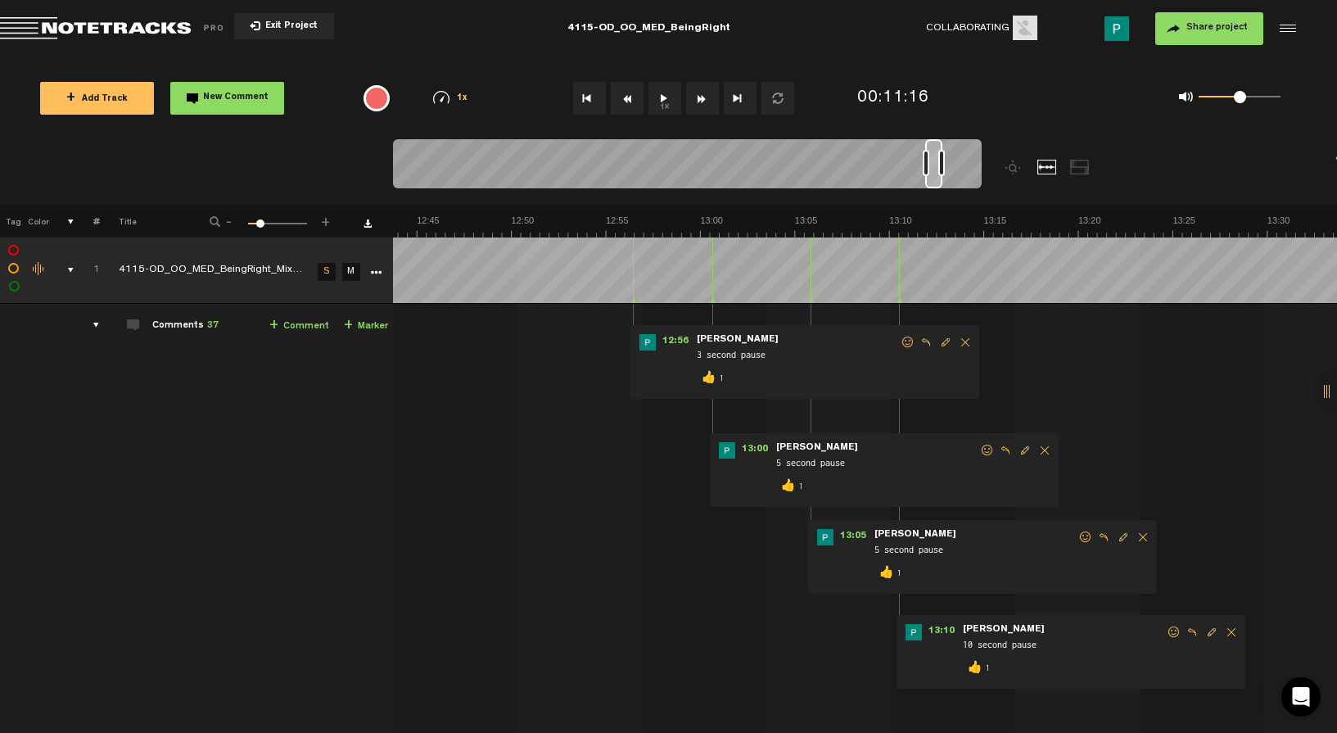
scroll to position [0, 14453]
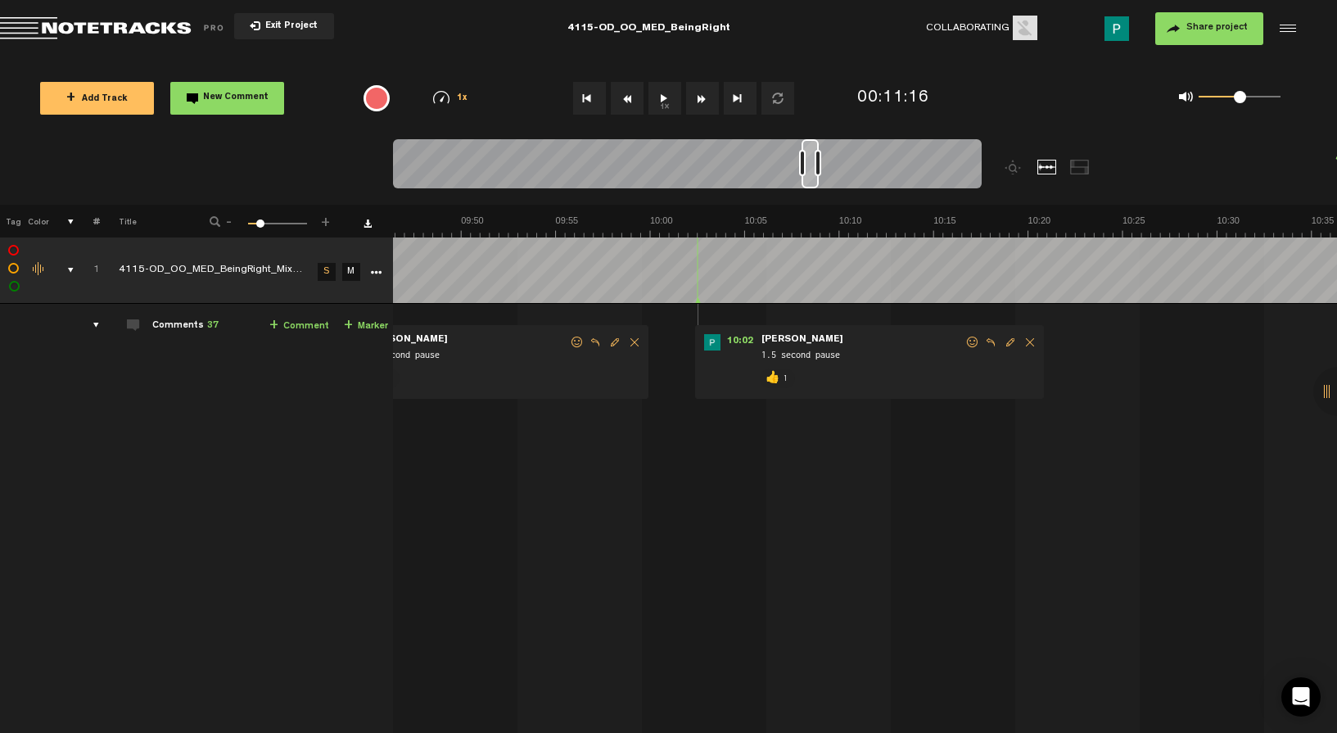
drag, startPoint x: 858, startPoint y: 182, endPoint x: 815, endPoint y: 160, distance: 47.6
click at [815, 160] on div at bounding box center [687, 166] width 589 height 55
click at [658, 98] on button "1x" at bounding box center [664, 98] width 33 height 33
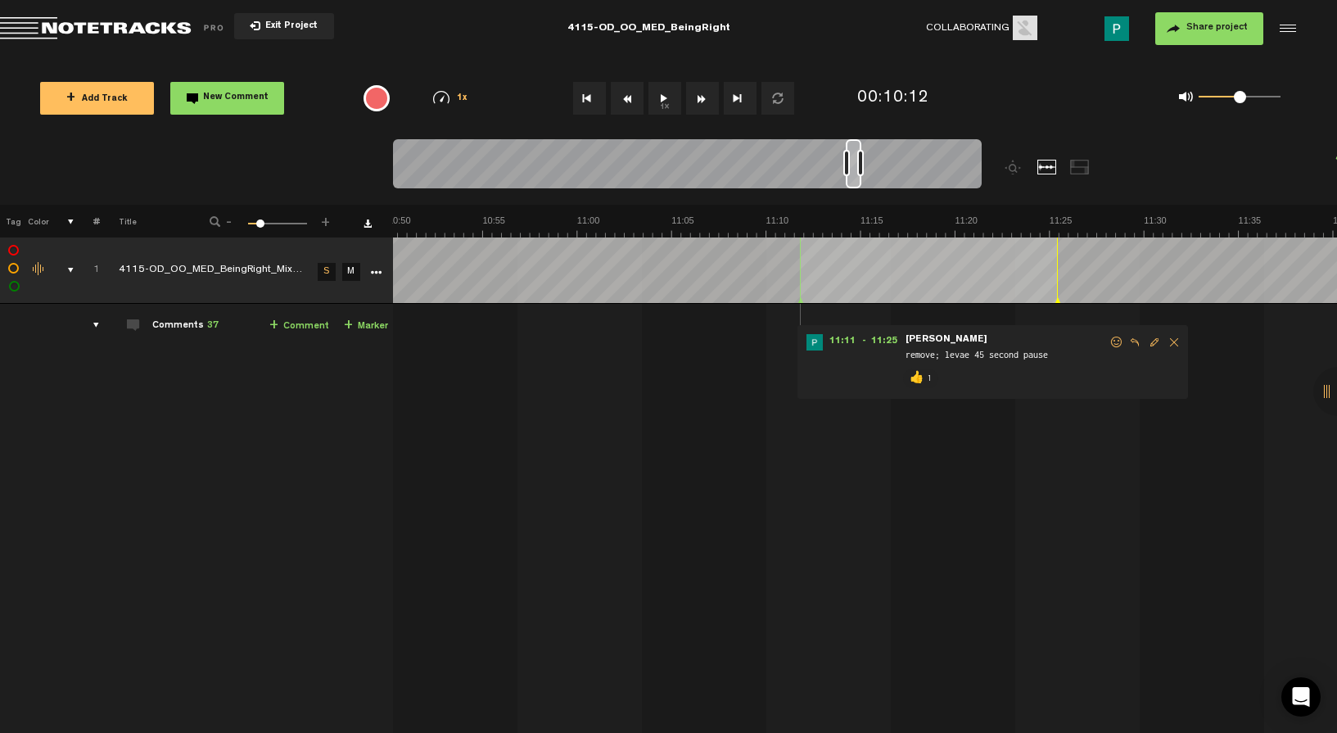
scroll to position [0, 12287]
drag, startPoint x: 811, startPoint y: 173, endPoint x: 856, endPoint y: 156, distance: 47.4
click at [856, 156] on div at bounding box center [854, 163] width 16 height 49
click at [666, 102] on button "1x" at bounding box center [664, 98] width 33 height 33
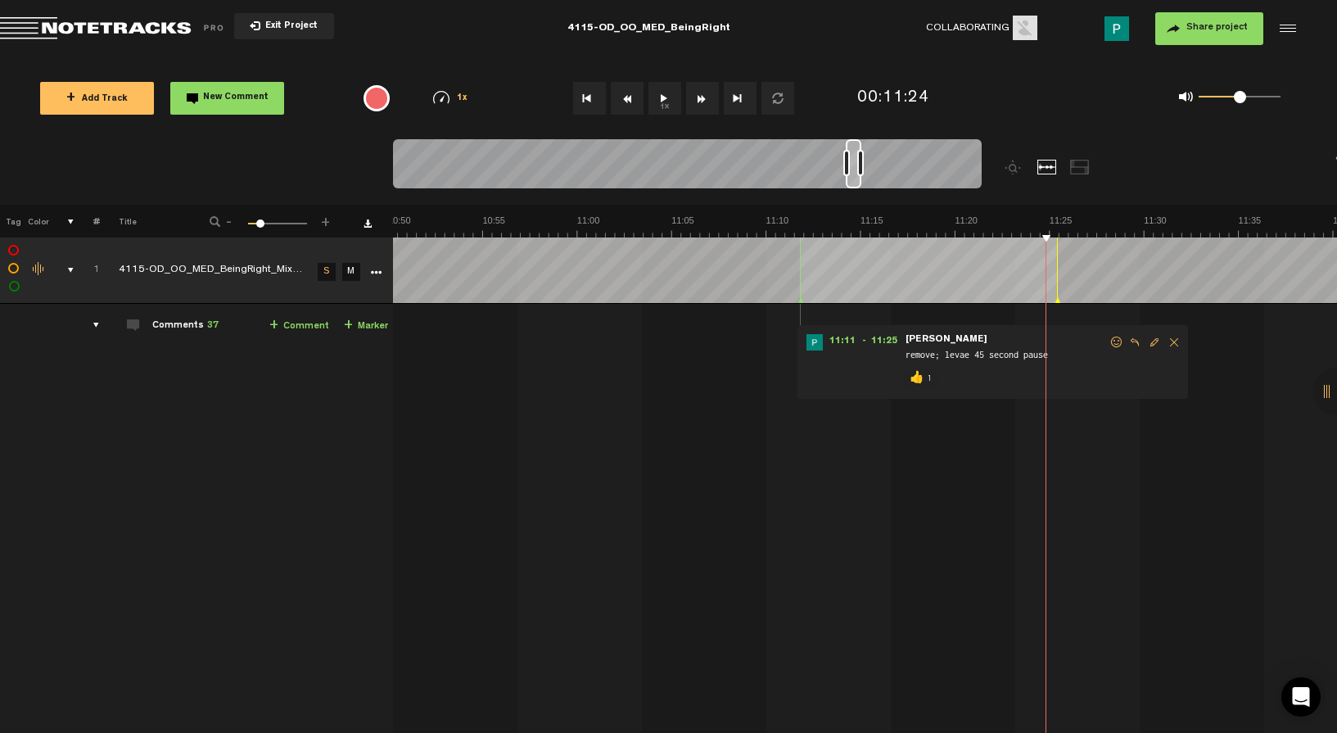
click at [856, 176] on div at bounding box center [854, 163] width 16 height 49
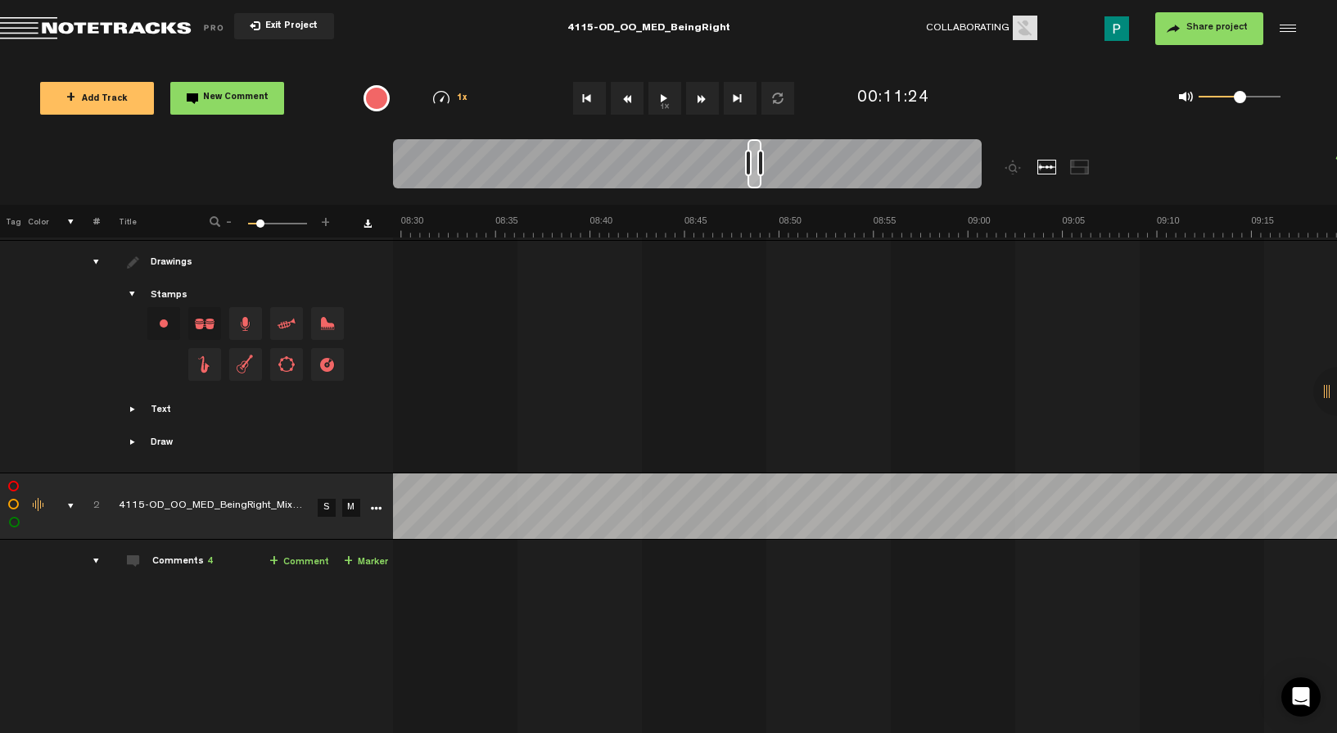
scroll to position [0, 9583]
drag, startPoint x: 854, startPoint y: 181, endPoint x: 755, endPoint y: 146, distance: 105.1
click at [755, 146] on div at bounding box center [754, 163] width 14 height 49
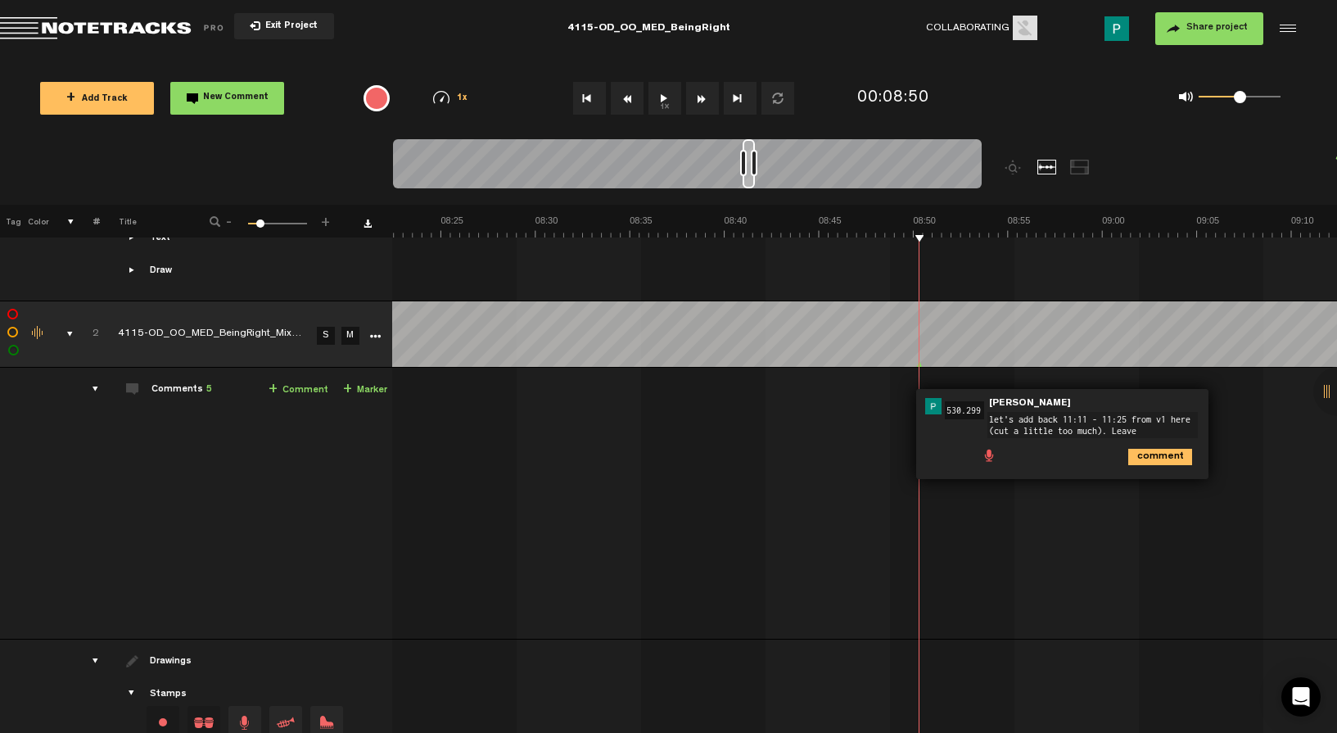
scroll to position [0, 9383]
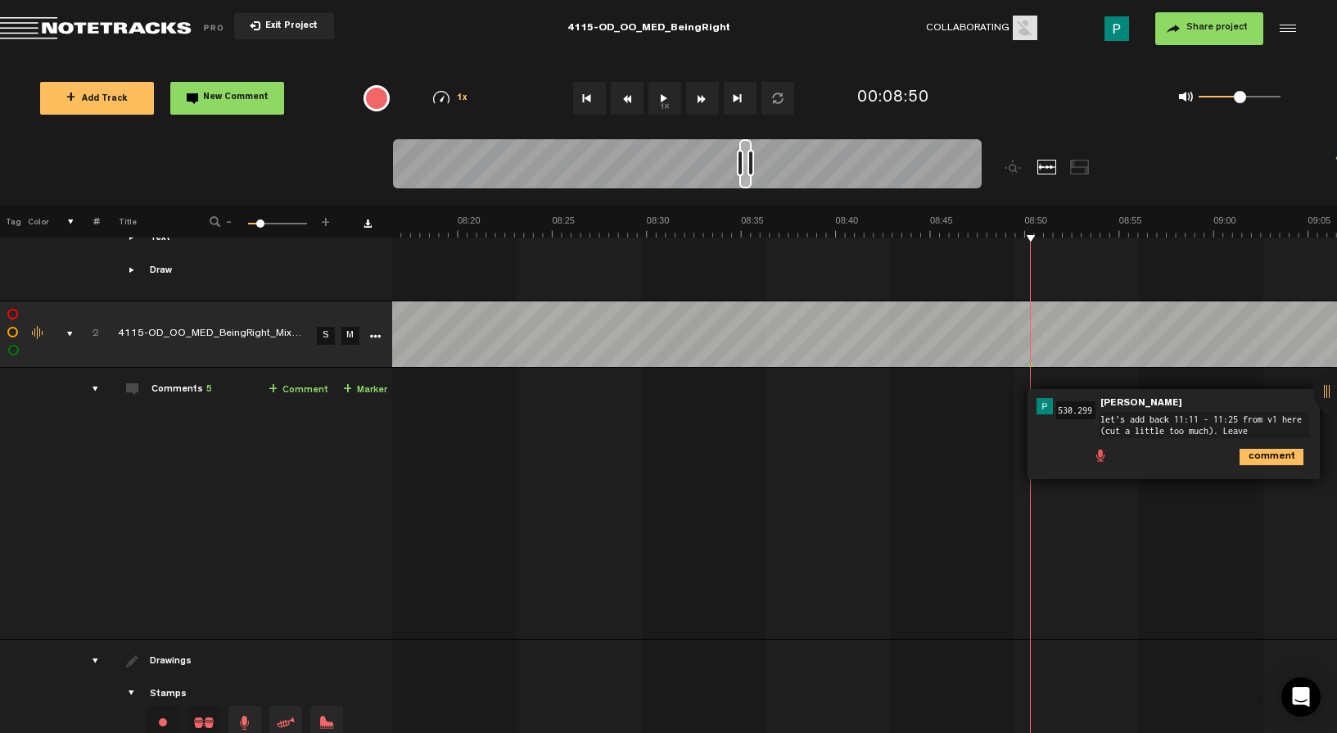
drag, startPoint x: 770, startPoint y: 180, endPoint x: 748, endPoint y: 180, distance: 21.3
click at [748, 180] on div at bounding box center [745, 163] width 12 height 49
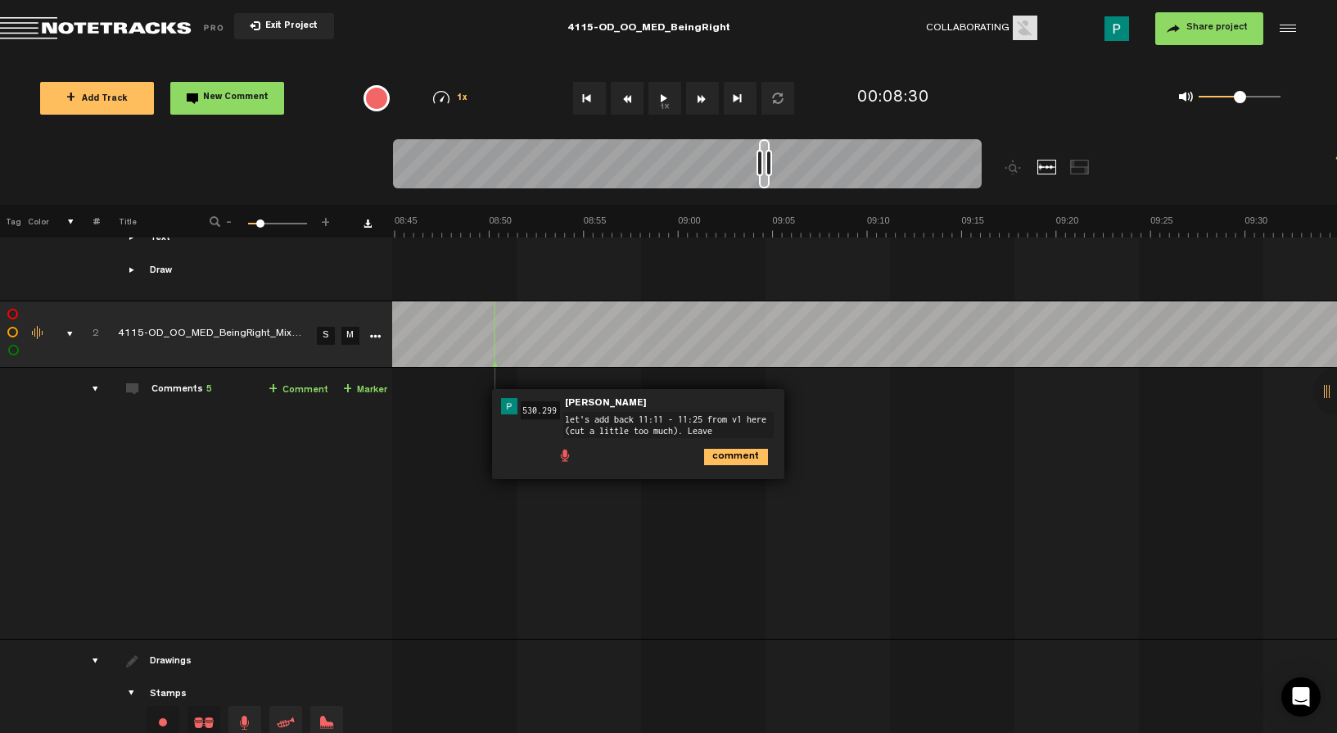
drag, startPoint x: 747, startPoint y: 183, endPoint x: 766, endPoint y: 178, distance: 20.3
click at [770, 176] on div at bounding box center [764, 163] width 11 height 49
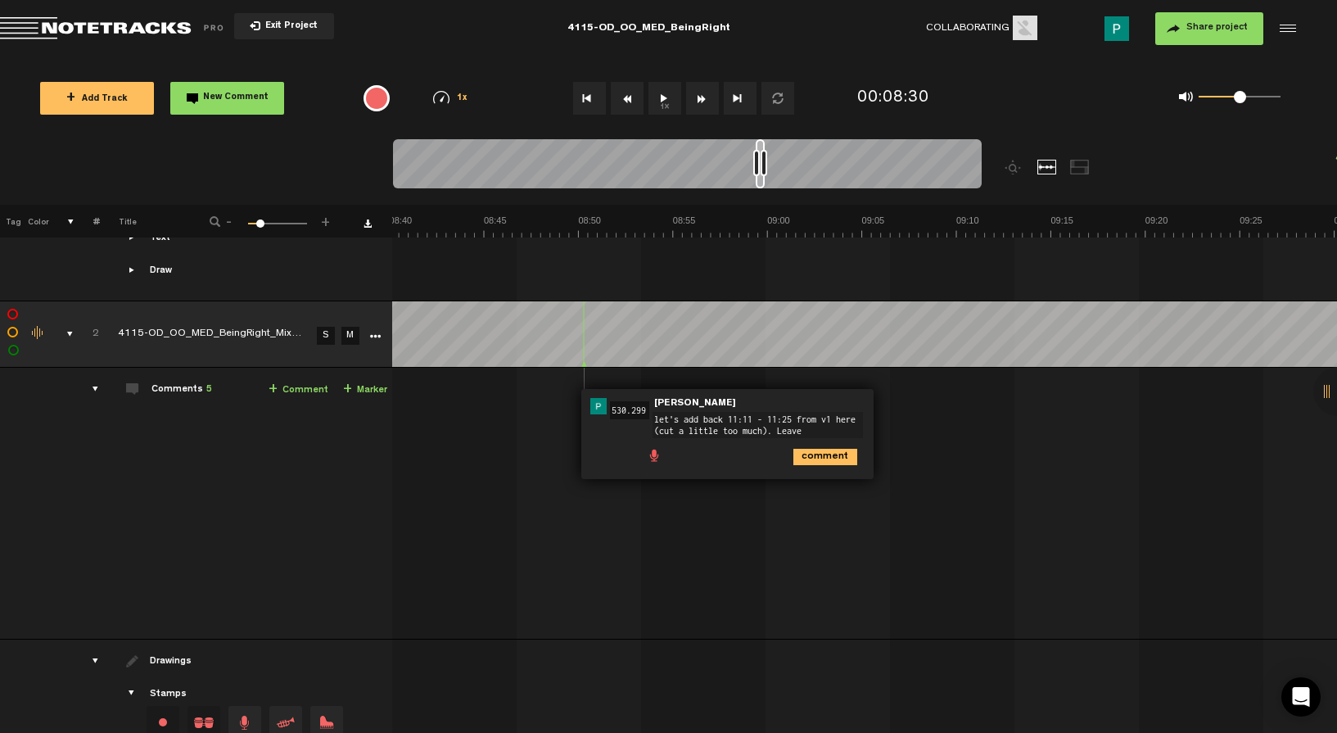
drag, startPoint x: 775, startPoint y: 184, endPoint x: 763, endPoint y: 179, distance: 12.5
click at [763, 179] on div at bounding box center [760, 163] width 9 height 49
click at [816, 429] on textarea "let's add back 11:11 - 11:25 from v1 here (cut a little too much). Leave" at bounding box center [758, 425] width 210 height 26
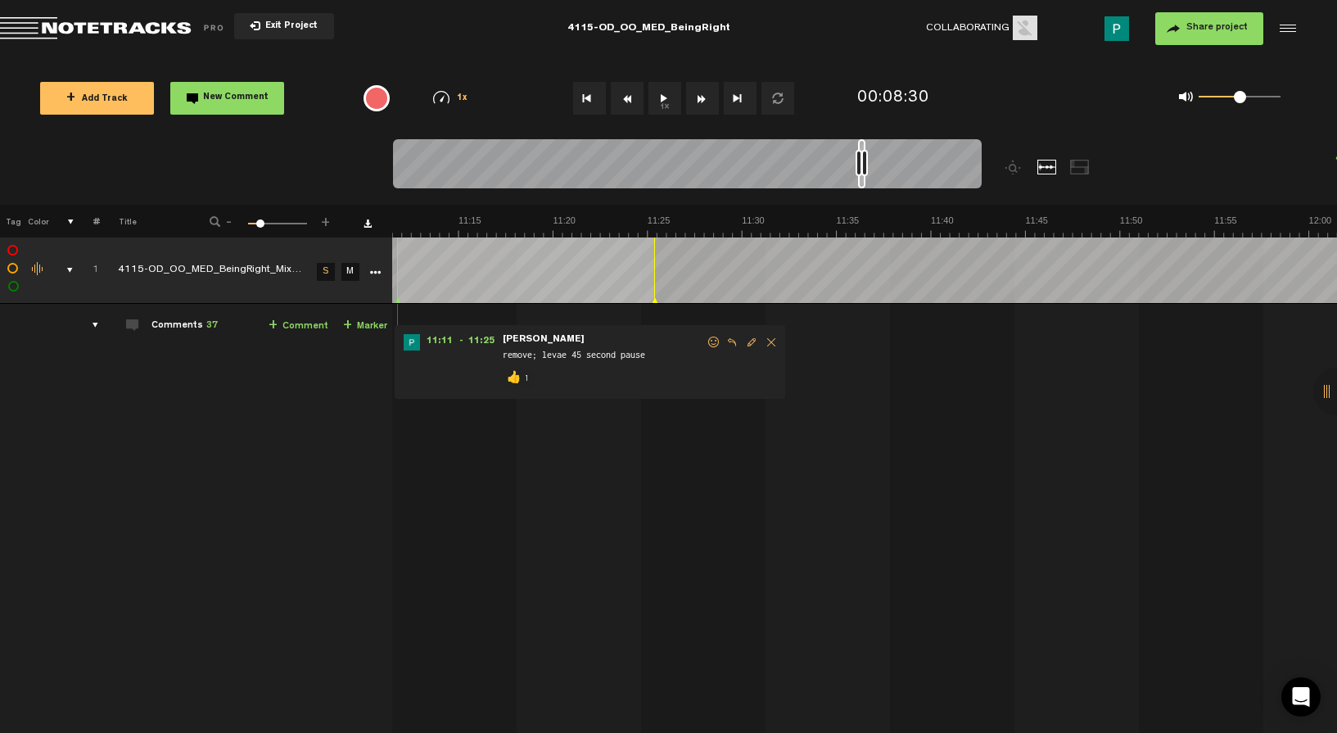
scroll to position [0, 12398]
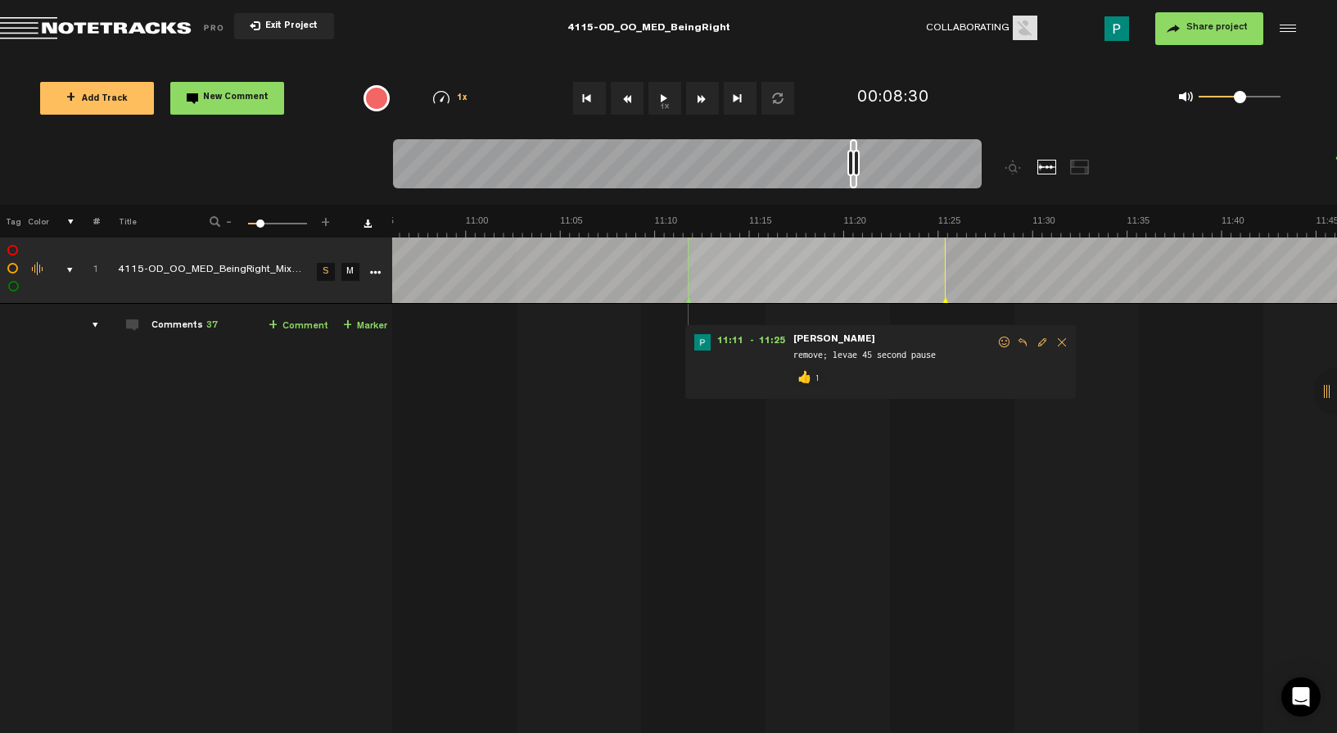
drag, startPoint x: 761, startPoint y: 186, endPoint x: 855, endPoint y: 160, distance: 97.5
click at [855, 160] on div at bounding box center [687, 166] width 589 height 55
type textarea "let's add back 11:11 - 11:25 from v1 here (cut a little too much). Leave 45 sec…"
click at [672, 110] on button "1x" at bounding box center [664, 98] width 33 height 33
click at [662, 104] on button "1x" at bounding box center [664, 98] width 33 height 33
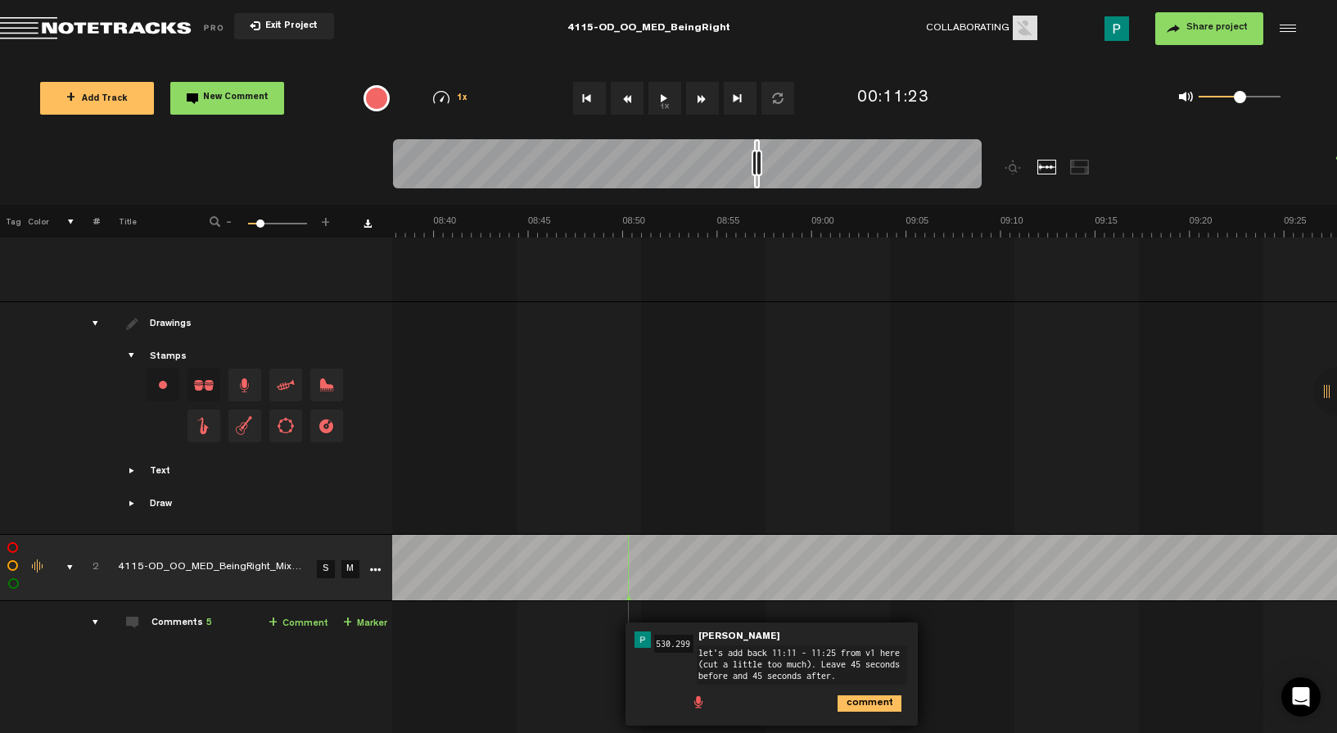
scroll to position [0, 9829]
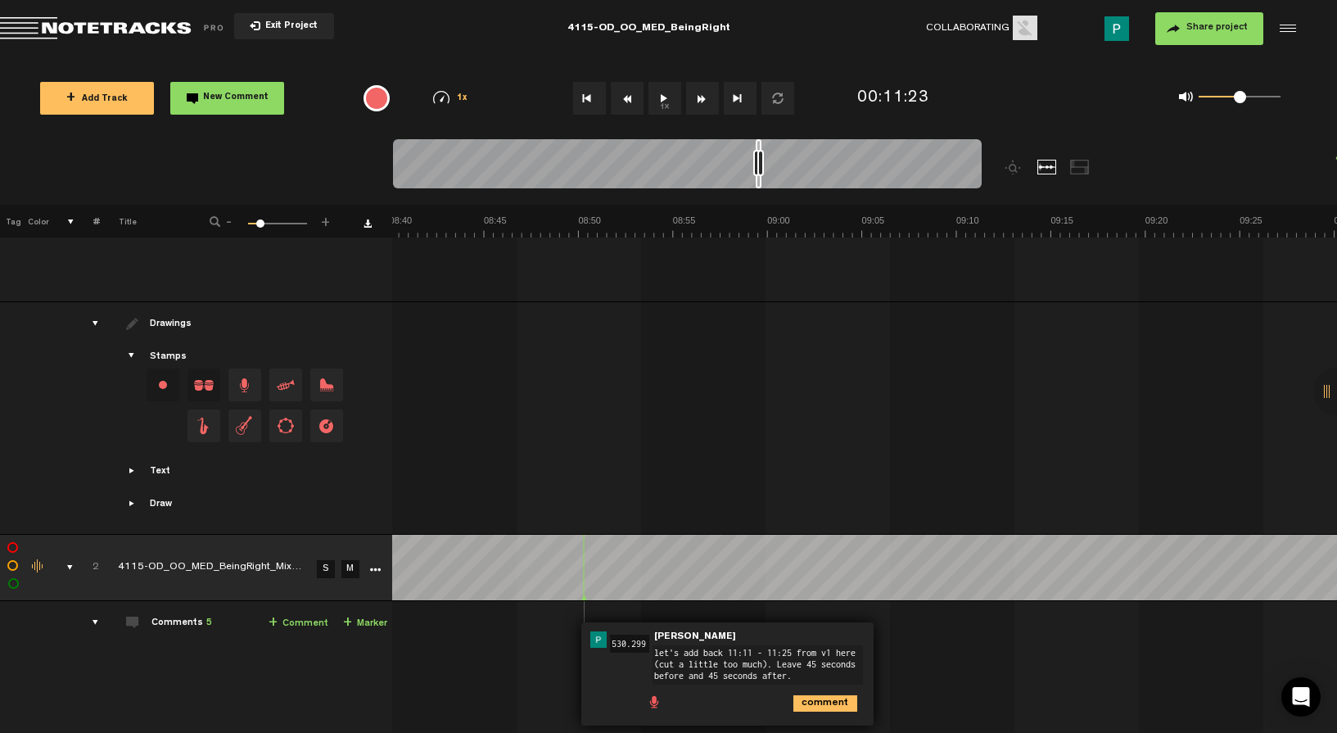
drag, startPoint x: 853, startPoint y: 185, endPoint x: 759, endPoint y: 180, distance: 94.3
click at [759, 180] on div at bounding box center [759, 163] width 6 height 49
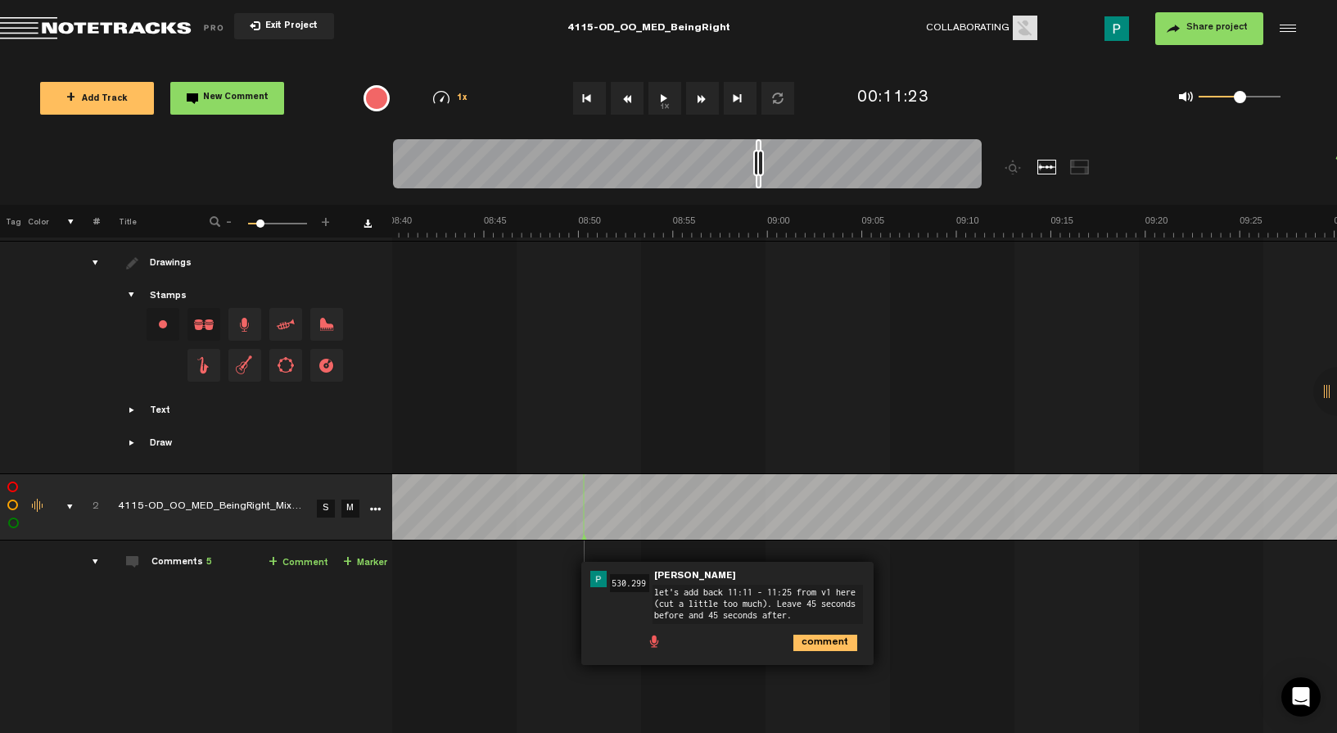
scroll to position [593, 13]
click at [826, 631] on ul "comment" at bounding box center [754, 640] width 216 height 19
click at [824, 638] on icon "comment" at bounding box center [825, 642] width 64 height 16
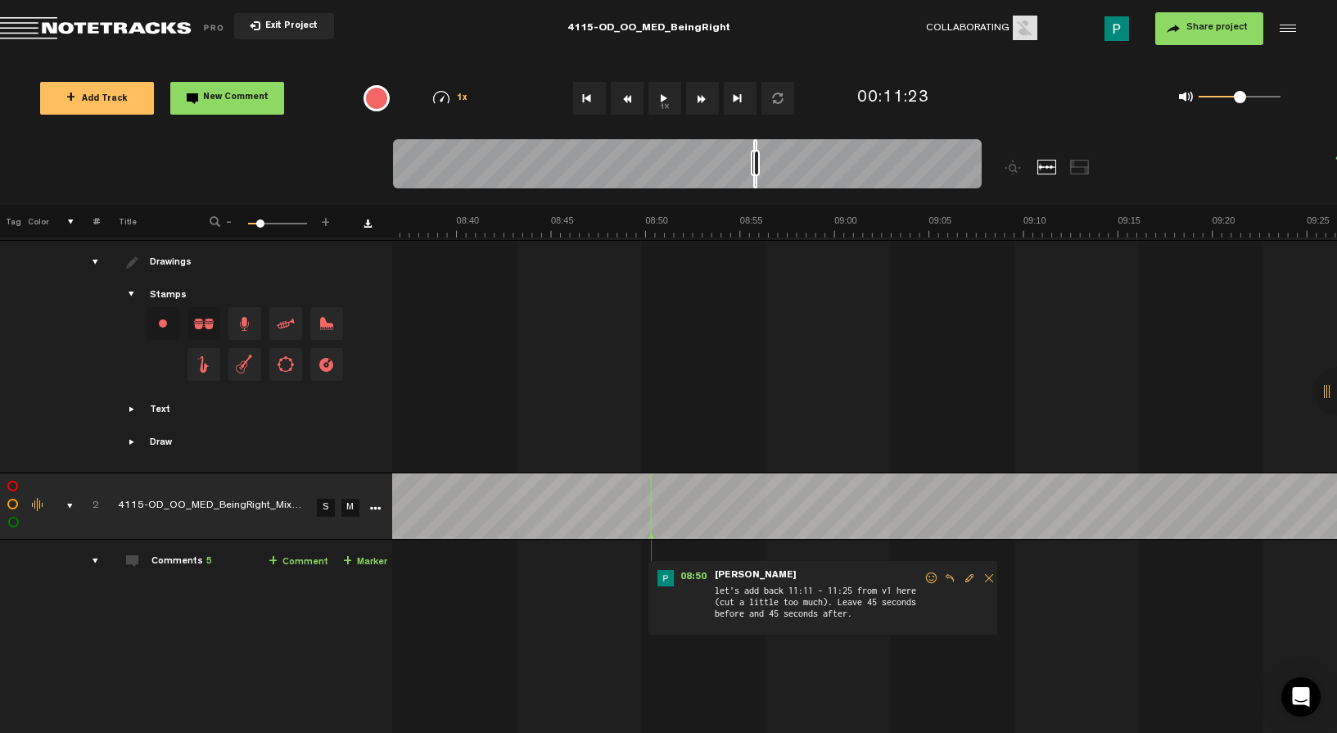
scroll to position [0, 9762]
click at [757, 179] on div at bounding box center [755, 163] width 4 height 49
